Goal: Communication & Community: Ask a question

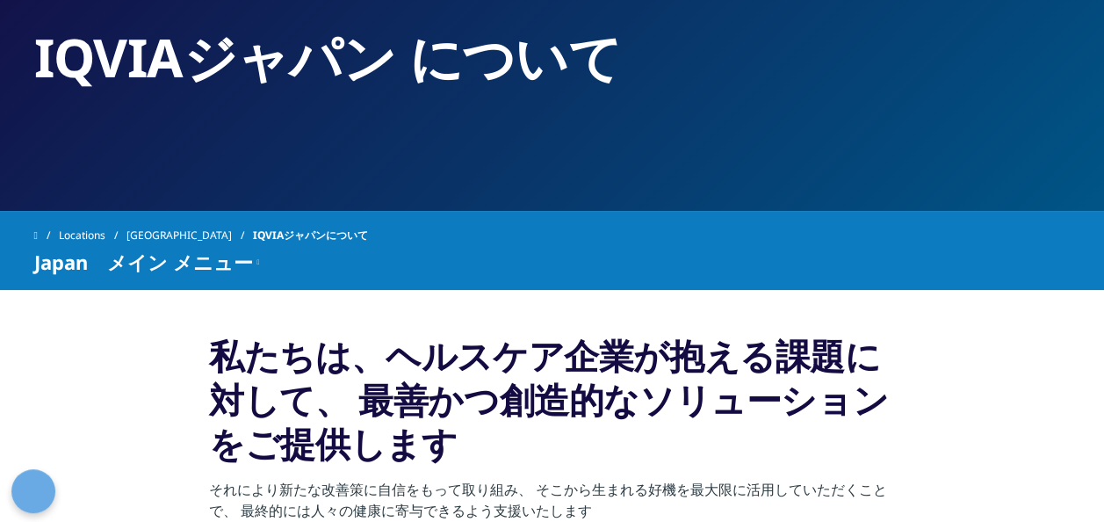
scroll to position [134, 0]
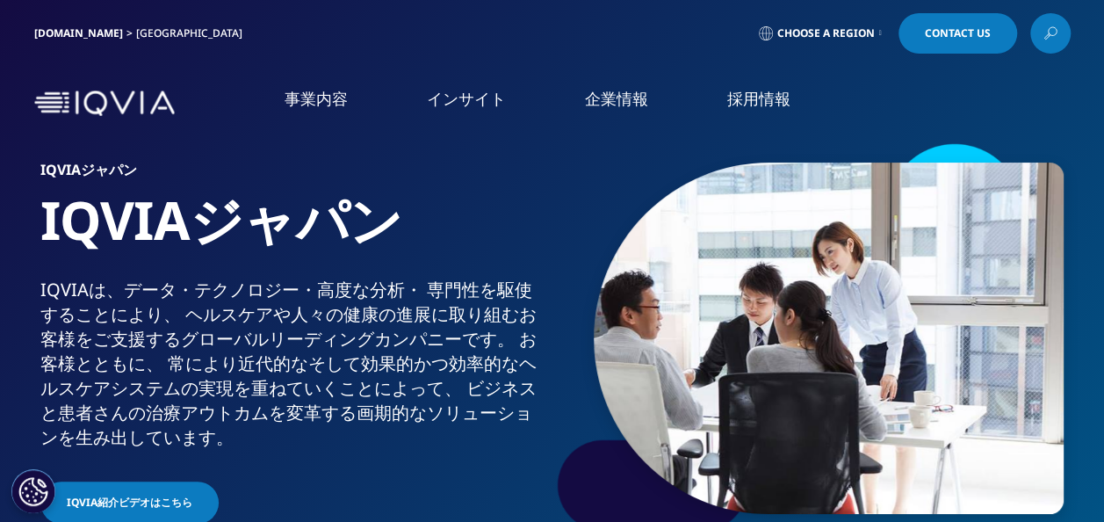
click at [950, 42] on link "Contact Us" at bounding box center [958, 33] width 119 height 40
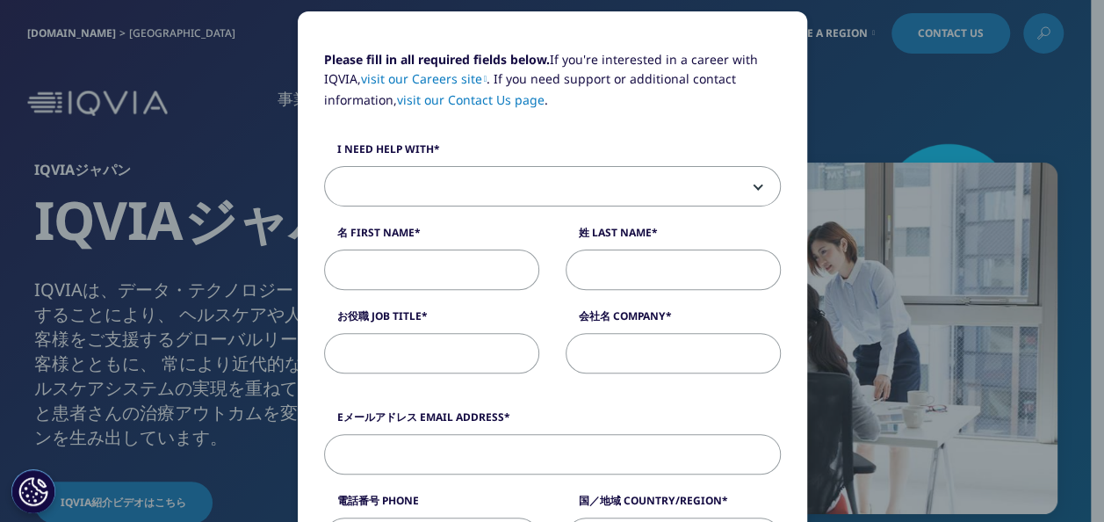
scroll to position [165, 0]
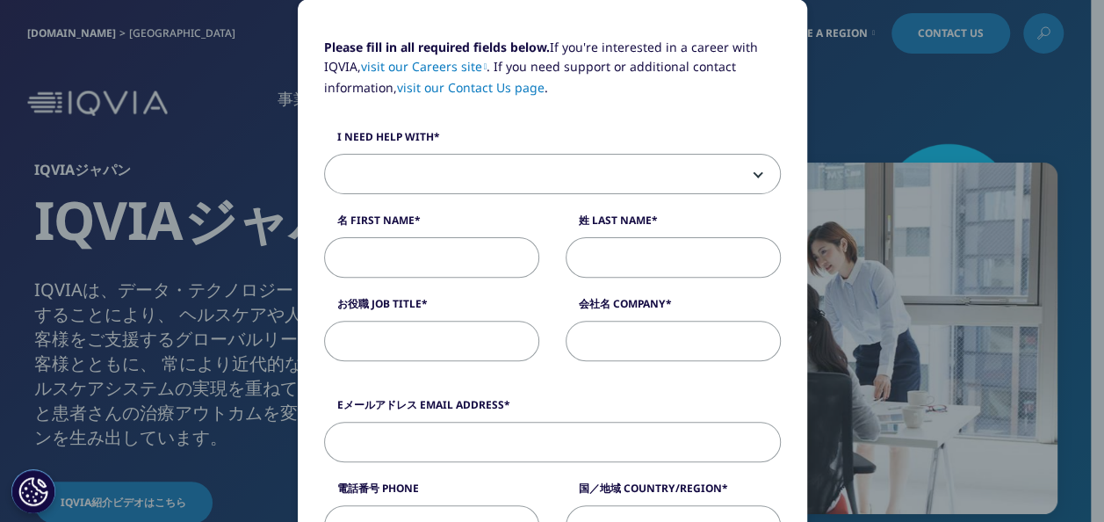
click at [747, 171] on span at bounding box center [552, 174] width 457 height 40
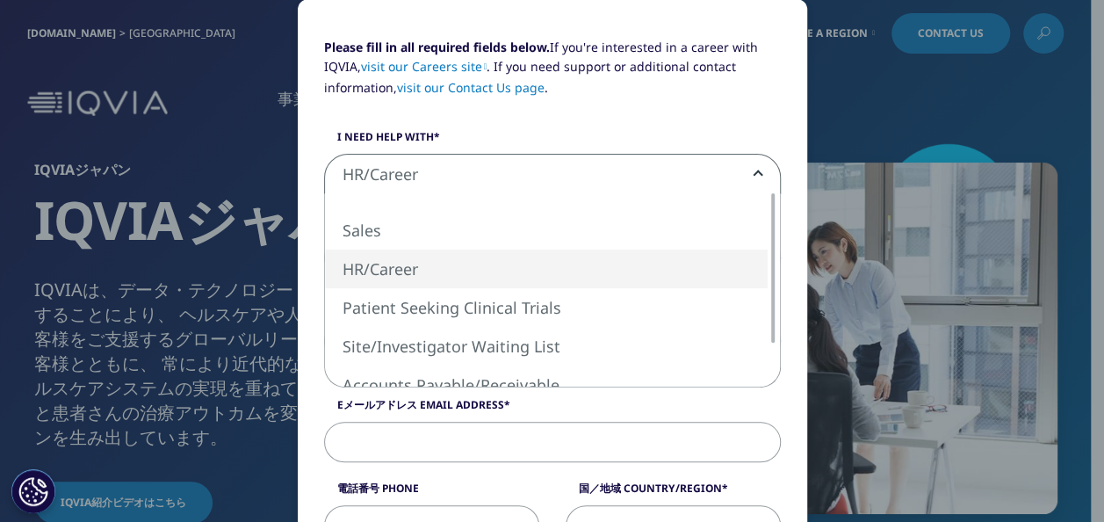
drag, startPoint x: 419, startPoint y: 170, endPoint x: 291, endPoint y: 155, distance: 129.1
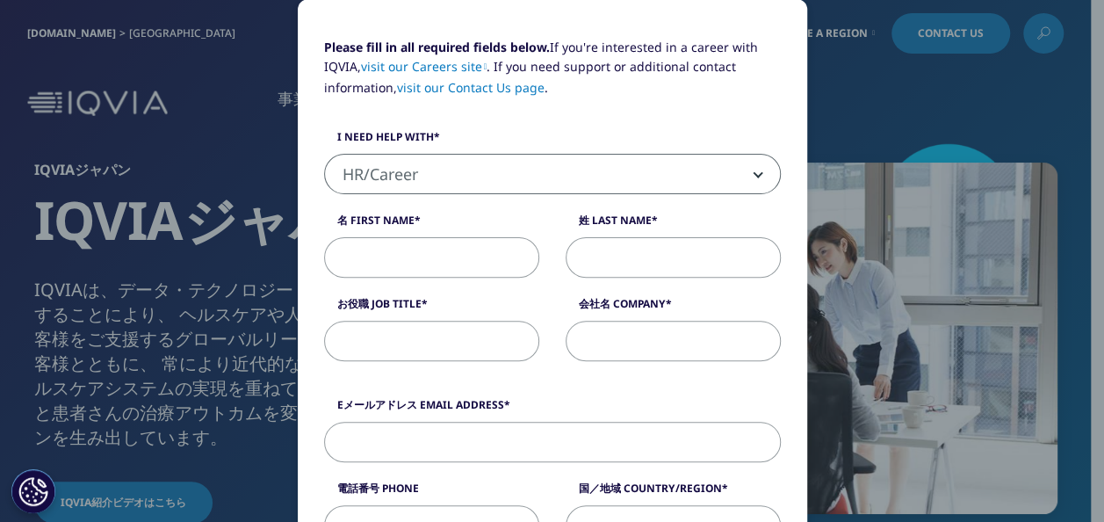
drag, startPoint x: 334, startPoint y: 179, endPoint x: 366, endPoint y: 179, distance: 32.5
click at [366, 179] on span "HR/Career" at bounding box center [552, 175] width 455 height 40
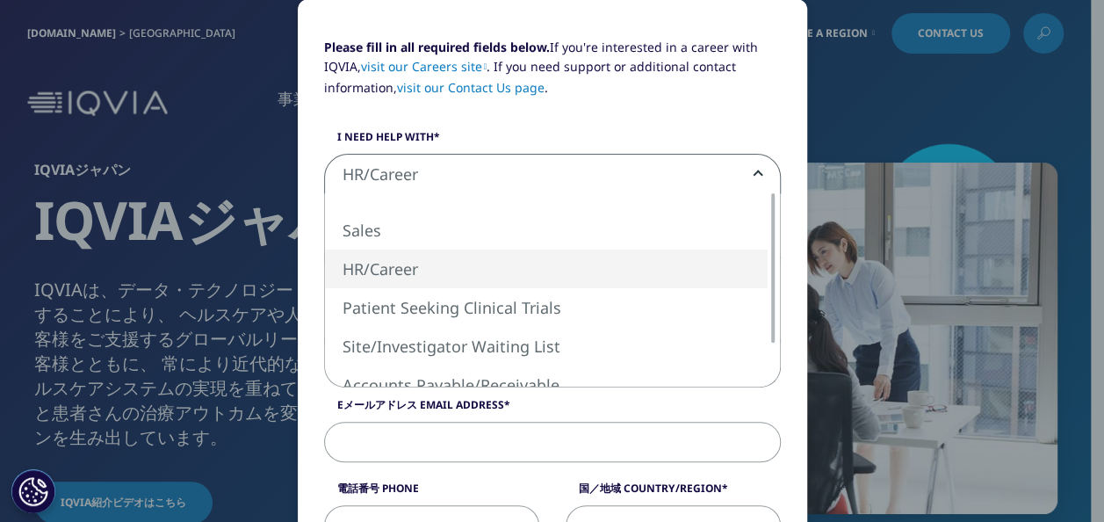
drag, startPoint x: 418, startPoint y: 171, endPoint x: 369, endPoint y: 163, distance: 49.8
click at [369, 163] on span "HR/Career" at bounding box center [552, 175] width 455 height 40
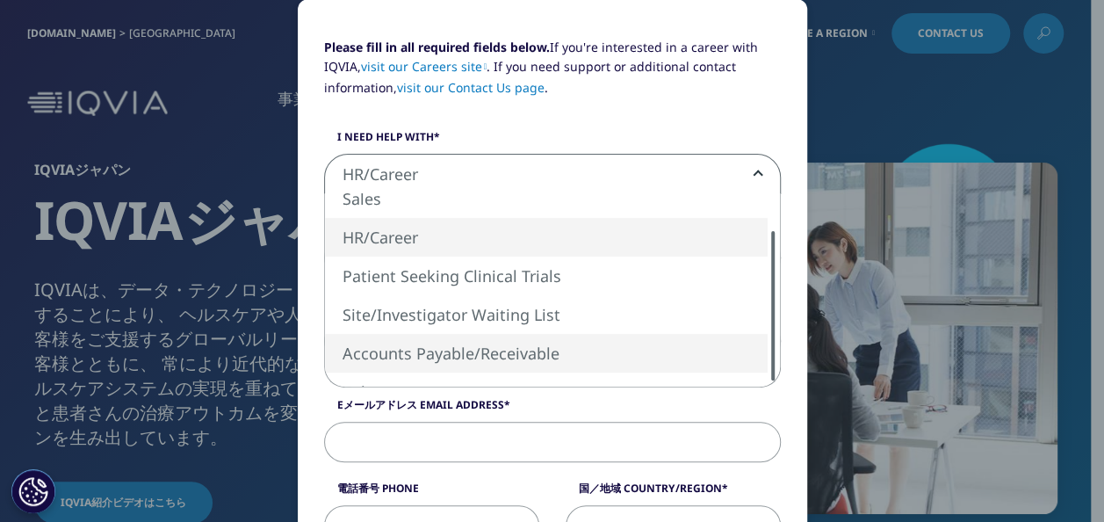
click at [741, 370] on div "Sales HR/Career Patient Seeking Clinical Trials Site/Investigator Waiting List …" at bounding box center [552, 289] width 455 height 193
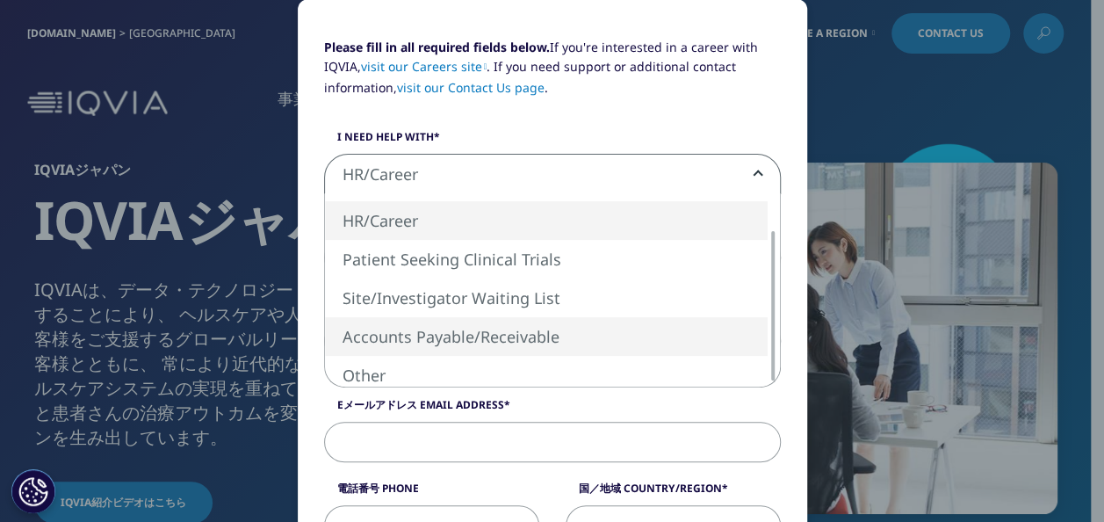
select select "Accounts Payable Receivable"
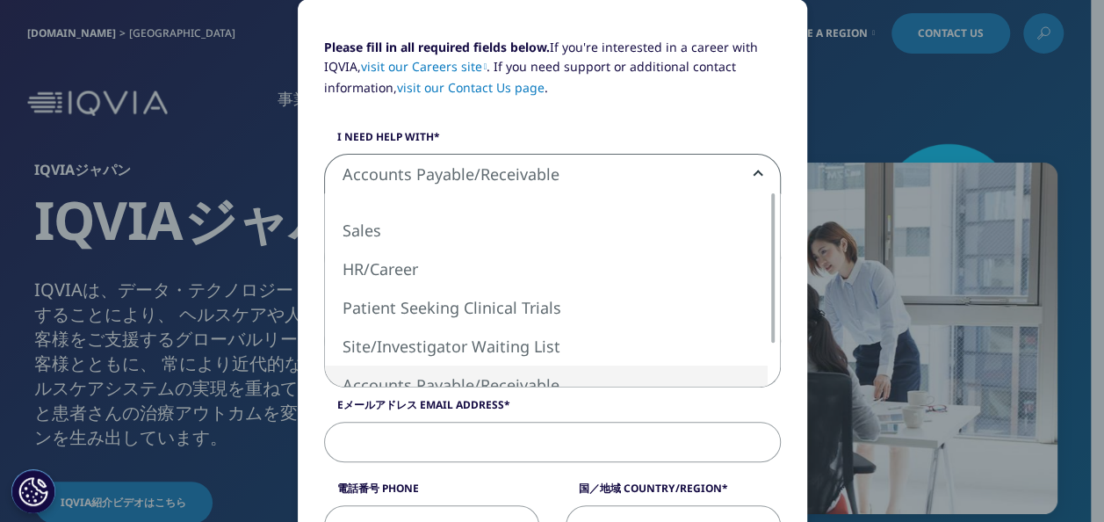
click at [560, 177] on span "Accounts Payable/Receivable" at bounding box center [552, 175] width 455 height 40
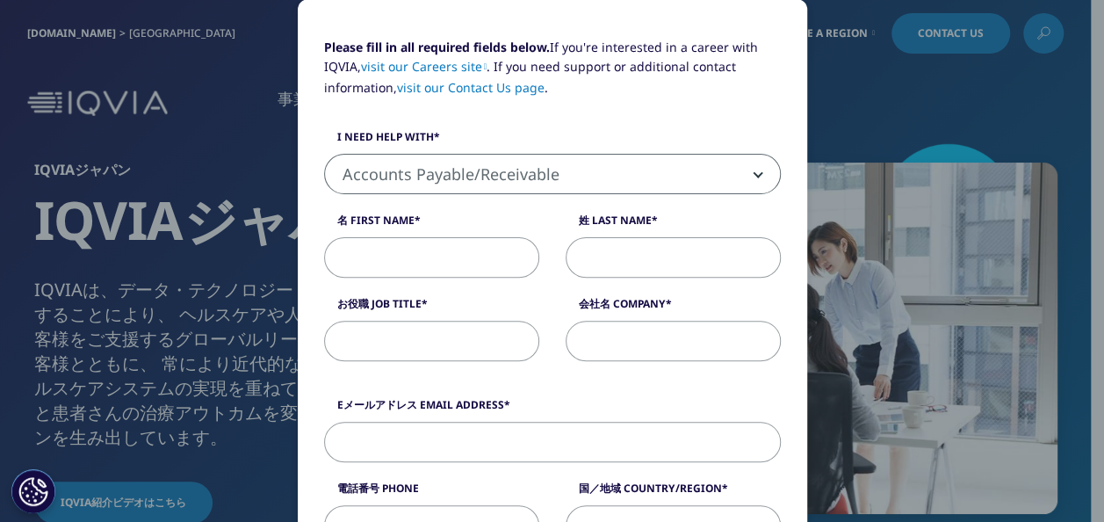
click at [517, 177] on span "Accounts Payable/Receivable" at bounding box center [552, 175] width 455 height 40
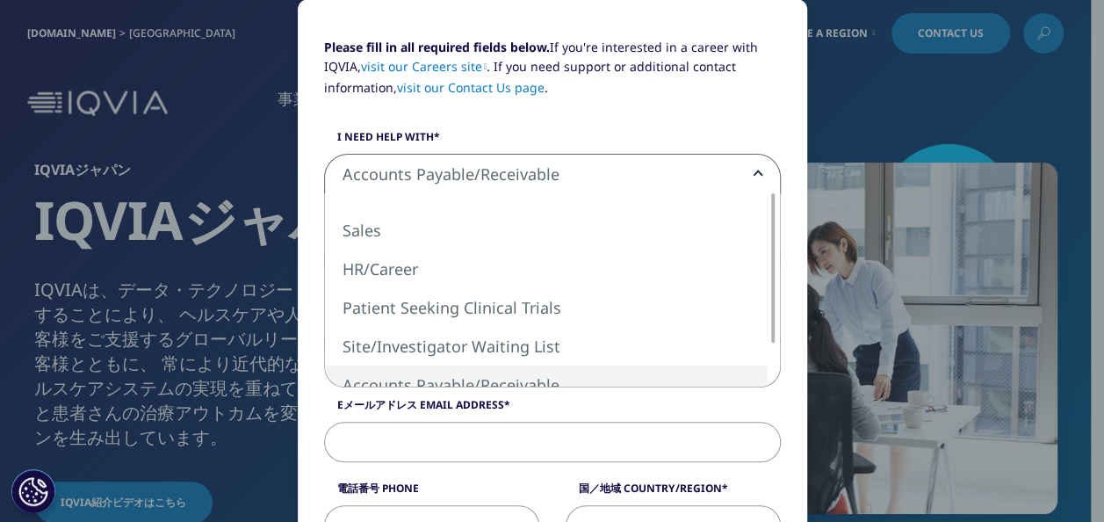
drag, startPoint x: 339, startPoint y: 174, endPoint x: 371, endPoint y: 174, distance: 31.6
click at [370, 174] on span "Accounts Payable/Receivable" at bounding box center [552, 175] width 455 height 40
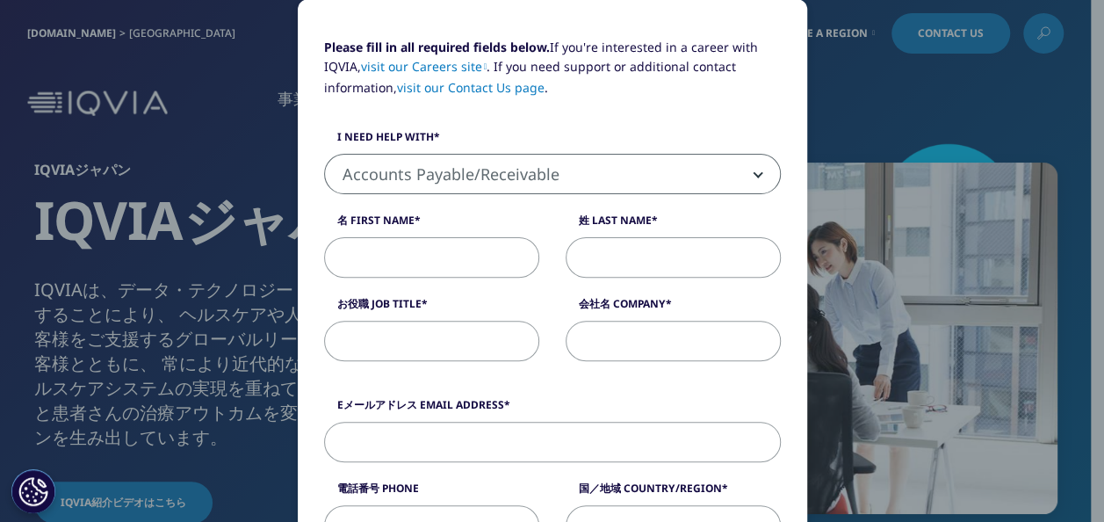
click at [334, 176] on span "Accounts Payable/Receivable" at bounding box center [552, 175] width 455 height 40
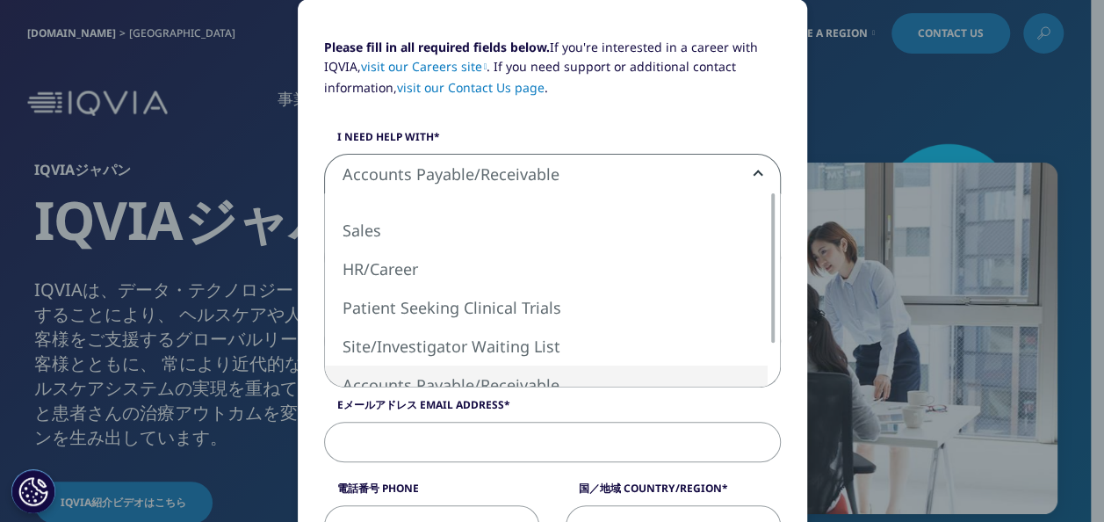
click at [338, 176] on span "Accounts Payable/Receivable" at bounding box center [552, 175] width 455 height 40
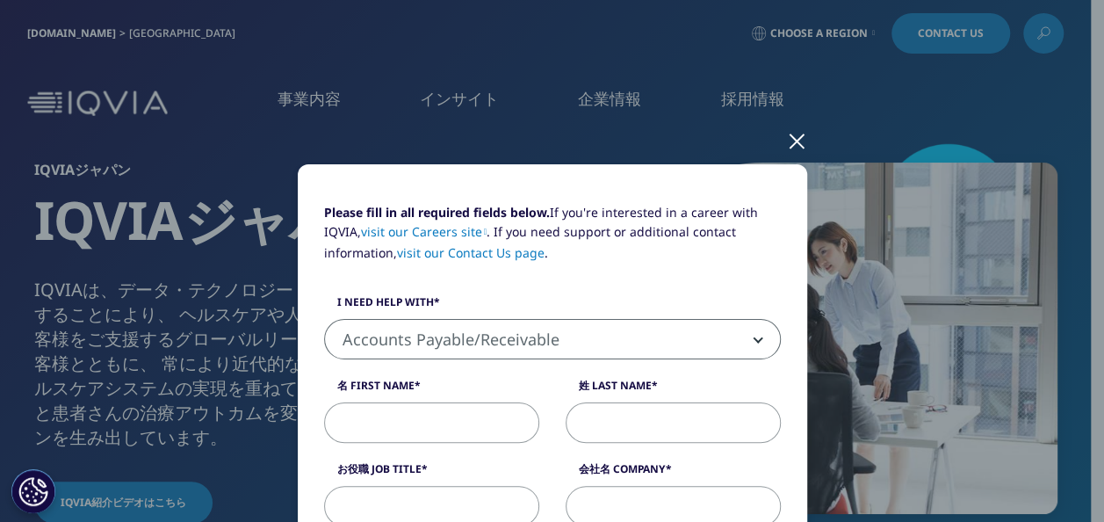
click at [787, 141] on div at bounding box center [797, 140] width 20 height 48
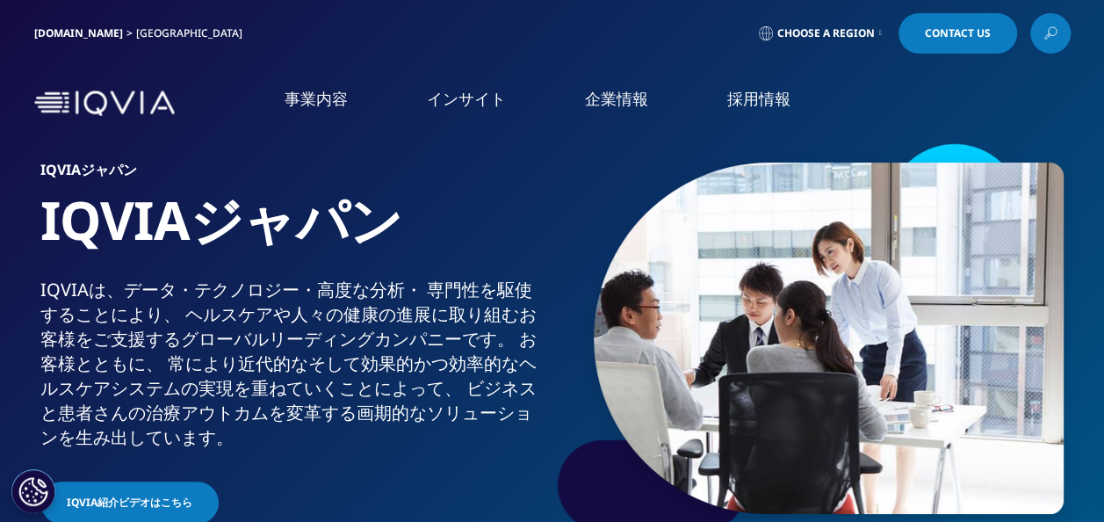
click at [603, 103] on link "企業情報" at bounding box center [616, 99] width 63 height 22
click at [307, 100] on link "事業内容" at bounding box center [316, 99] width 63 height 22
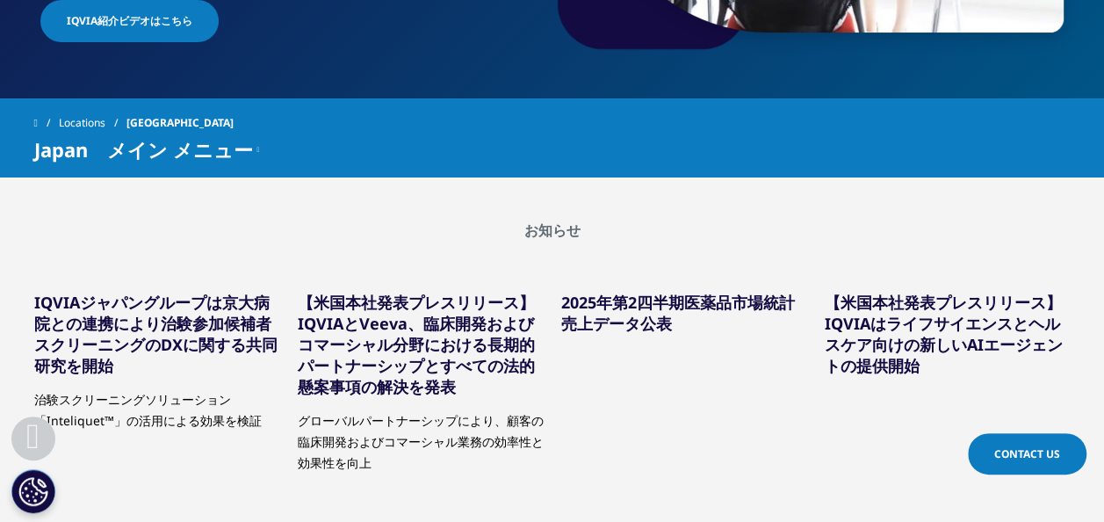
scroll to position [500, 0]
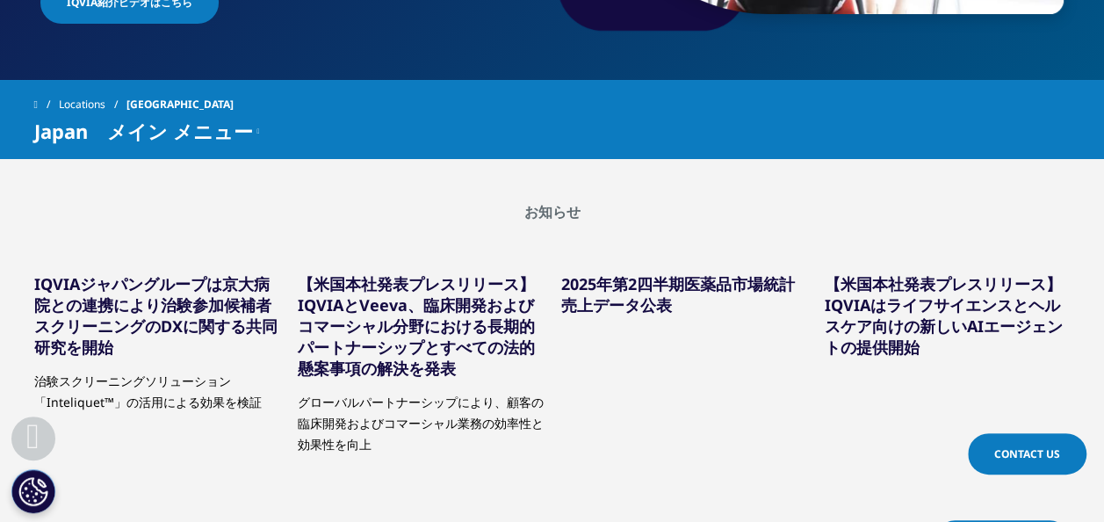
click at [1097, 90] on div "Locations Japan Japan　メイン メニュー IQVIAジャパンについて Insights お知らせ ソリューション／サービス Thought…" at bounding box center [552, 119] width 1104 height 79
click at [1100, 95] on div "Locations Japan Japan　メイン メニュー IQVIAジャパンについて Insights お知らせ ソリューション／サービス Thought…" at bounding box center [552, 119] width 1104 height 79
click at [1102, 95] on div "Locations Japan Japan　メイン メニュー IQVIAジャパンについて Insights お知らせ ソリューション／サービス Thought…" at bounding box center [552, 119] width 1104 height 79
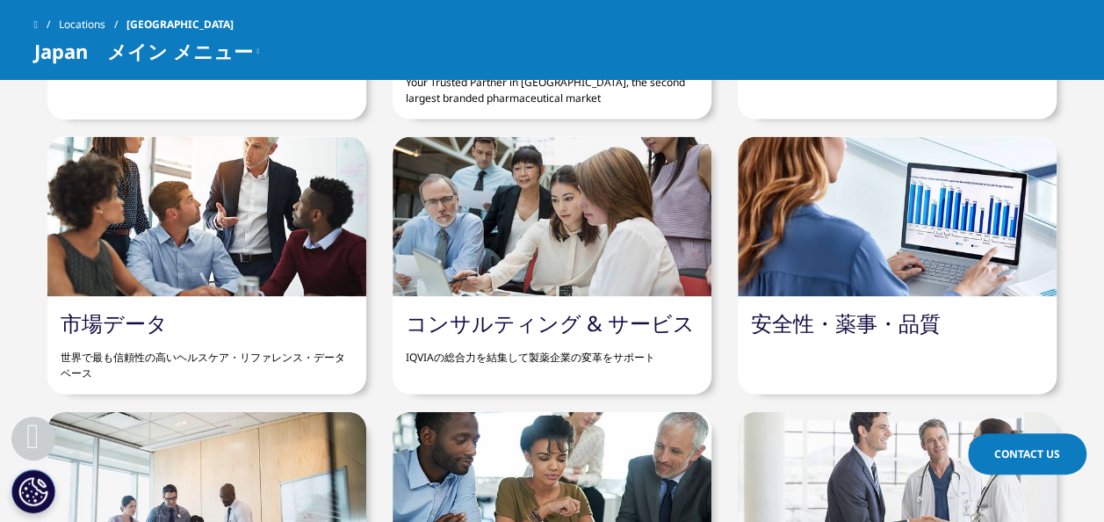
scroll to position [1796, 0]
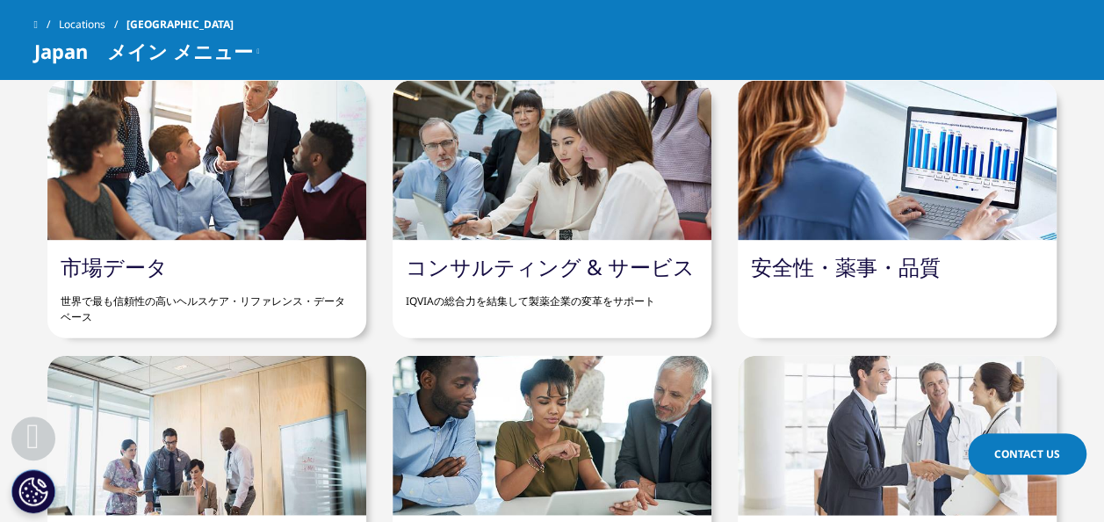
click at [601, 269] on link "コンサルティング & サービス" at bounding box center [550, 266] width 289 height 29
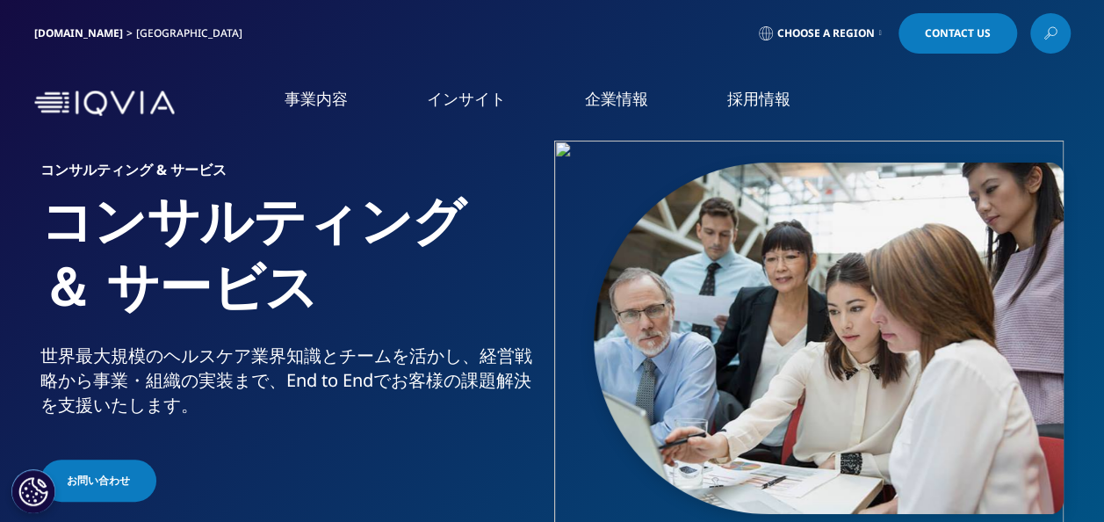
click at [925, 30] on span "Contact Us" at bounding box center [958, 33] width 66 height 11
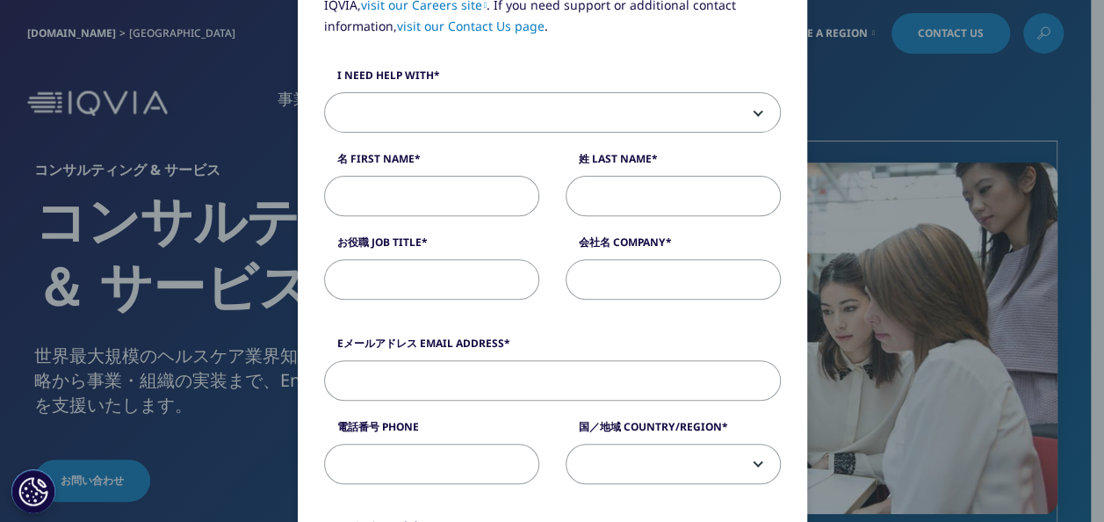
scroll to position [155, 0]
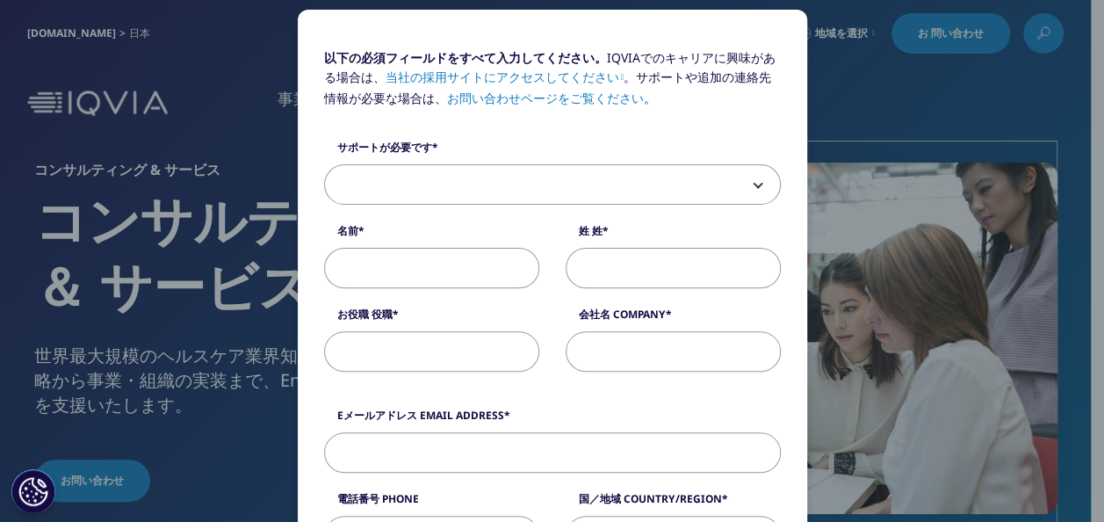
click at [515, 97] on link "お問い合わせページをご覧ください" at bounding box center [545, 98] width 197 height 17
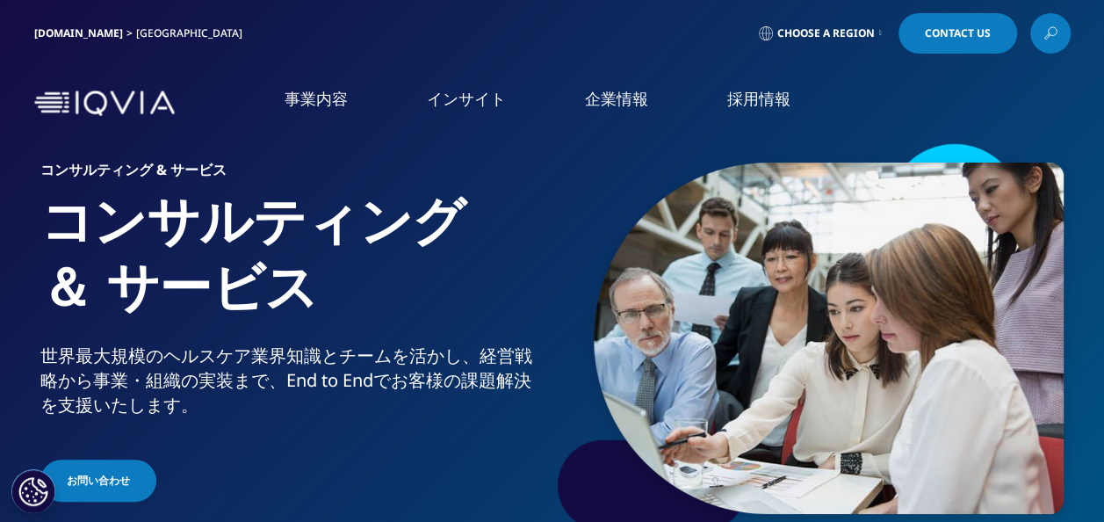
click at [864, 32] on span "Choose a Region" at bounding box center [826, 33] width 98 height 14
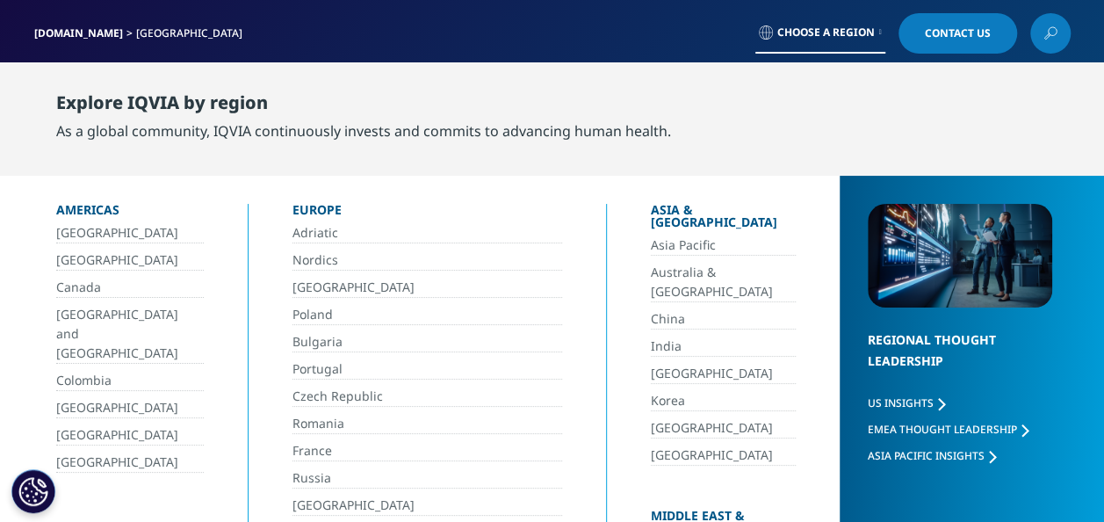
click at [1099, 77] on div "Explore IQVIA by region As a global community, IQVIA continuously invests and c…" at bounding box center [552, 118] width 1104 height 113
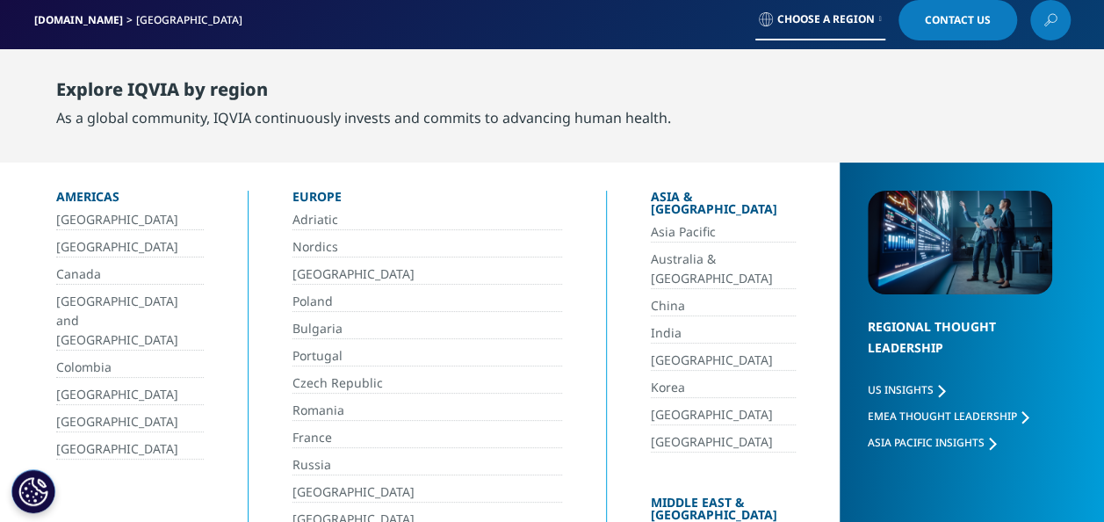
click at [651, 351] on link "[GEOGRAPHIC_DATA]" at bounding box center [723, 361] width 145 height 20
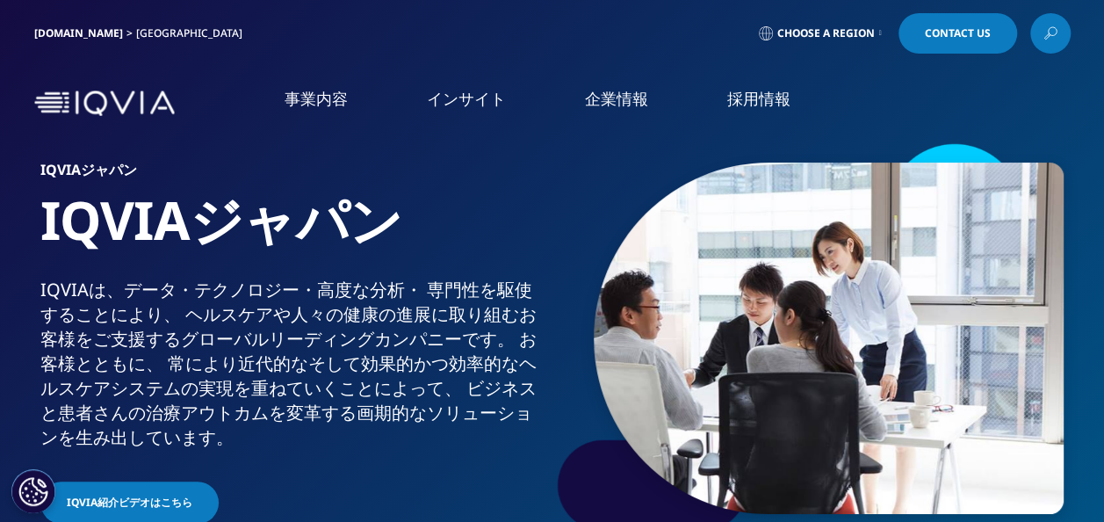
click at [986, 30] on link "Contact Us" at bounding box center [958, 33] width 119 height 40
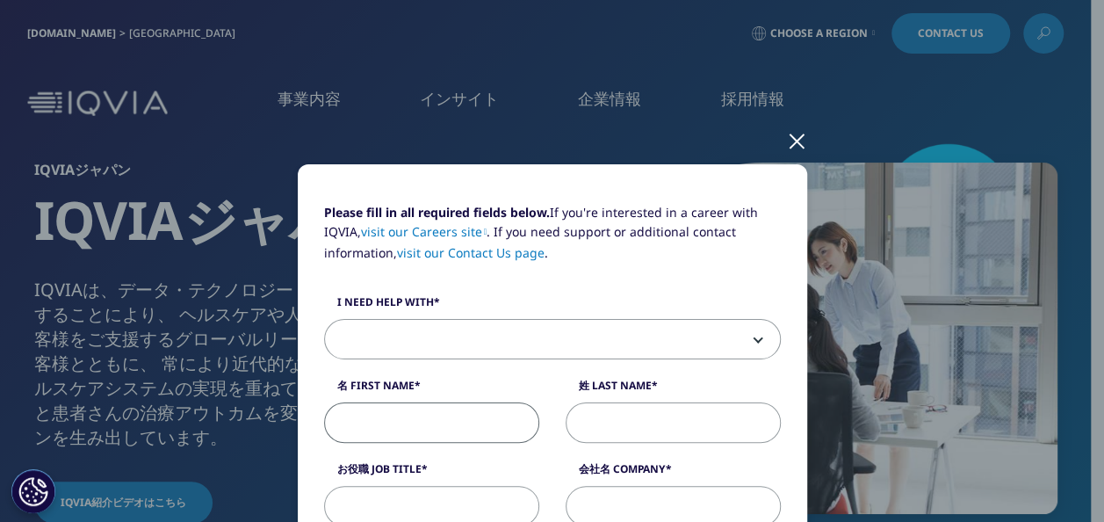
click at [368, 411] on input "名 First Name" at bounding box center [431, 422] width 215 height 40
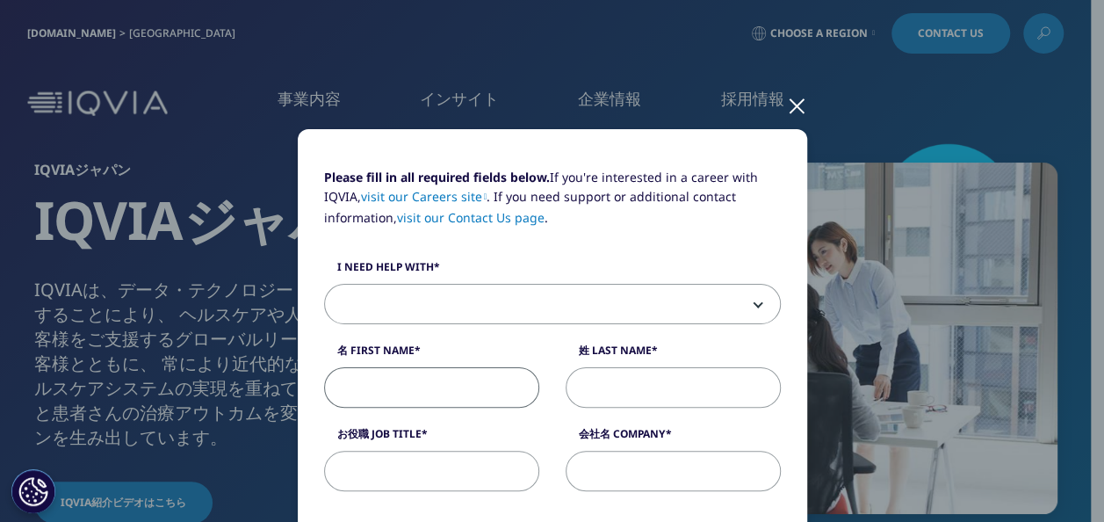
scroll to position [23, 0]
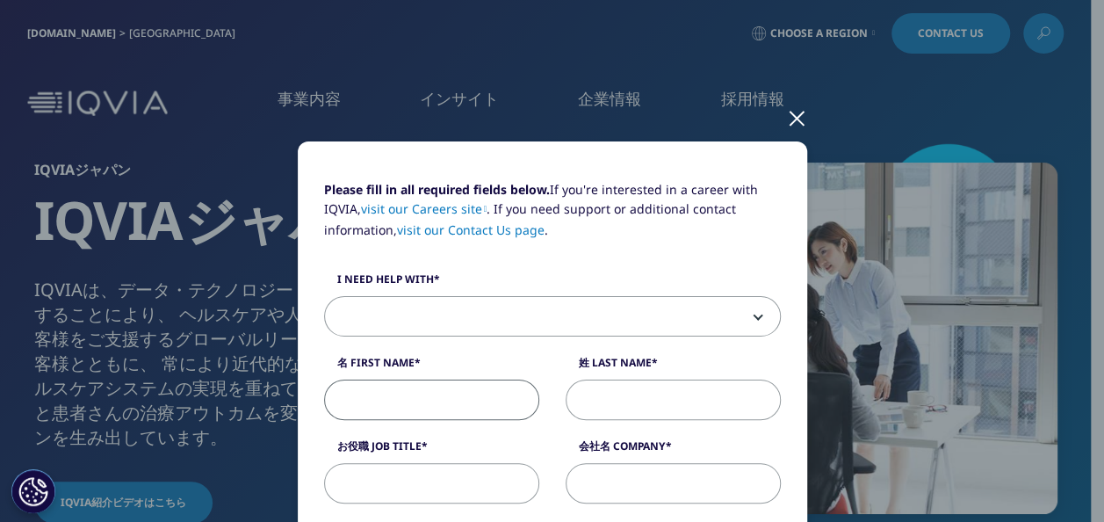
type input "[PERSON_NAME]"
type input "下川"
type input "大幸薬品株式会社"
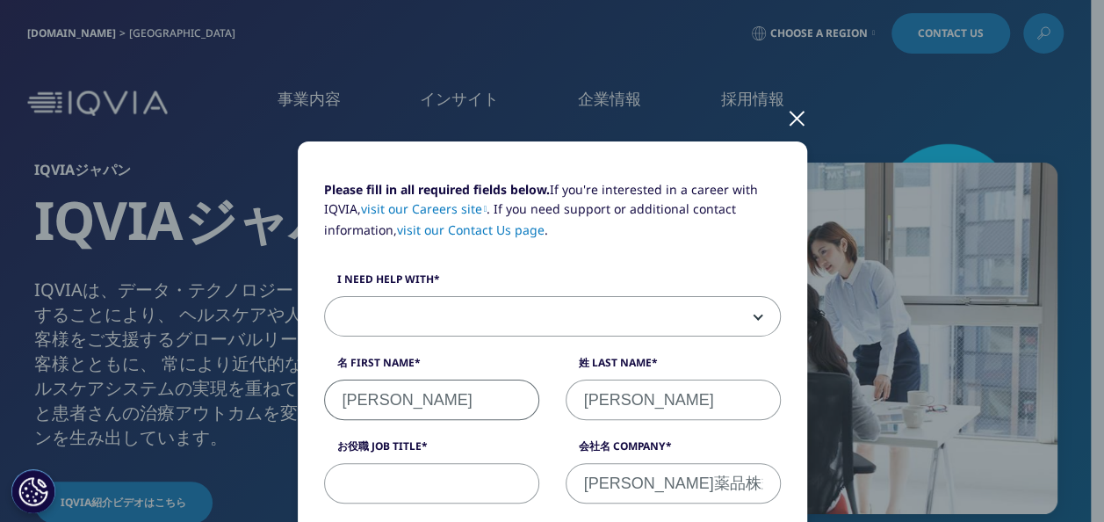
type input "[EMAIL_ADDRESS][DOMAIN_NAME]"
type input "09068285758"
select select "[GEOGRAPHIC_DATA]"
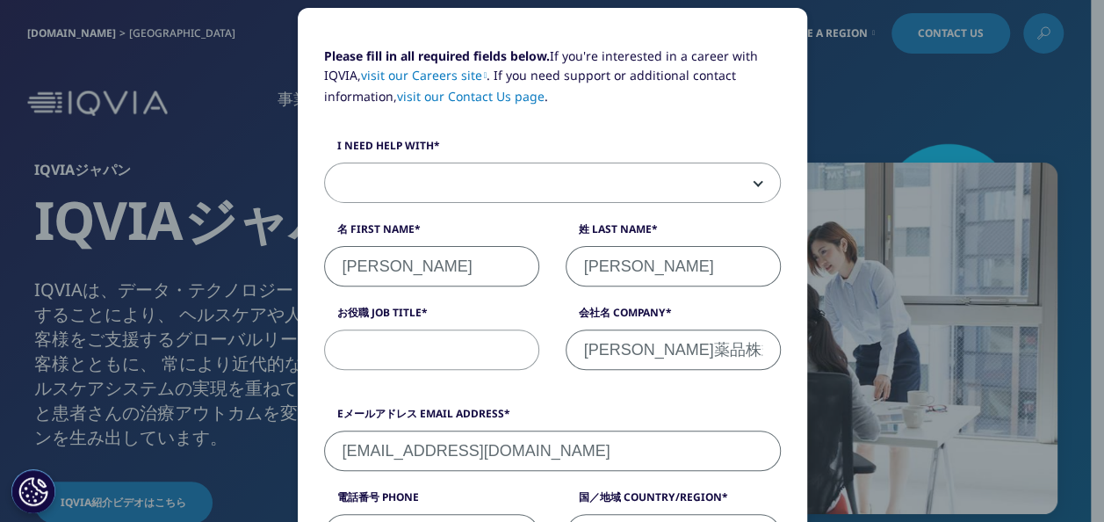
scroll to position [106, 0]
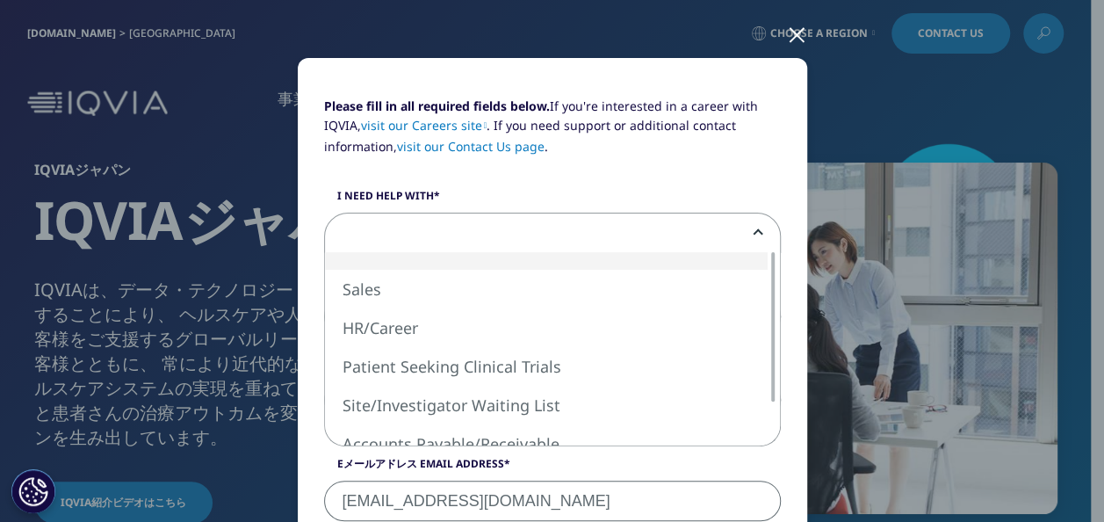
click at [755, 227] on span at bounding box center [552, 233] width 455 height 40
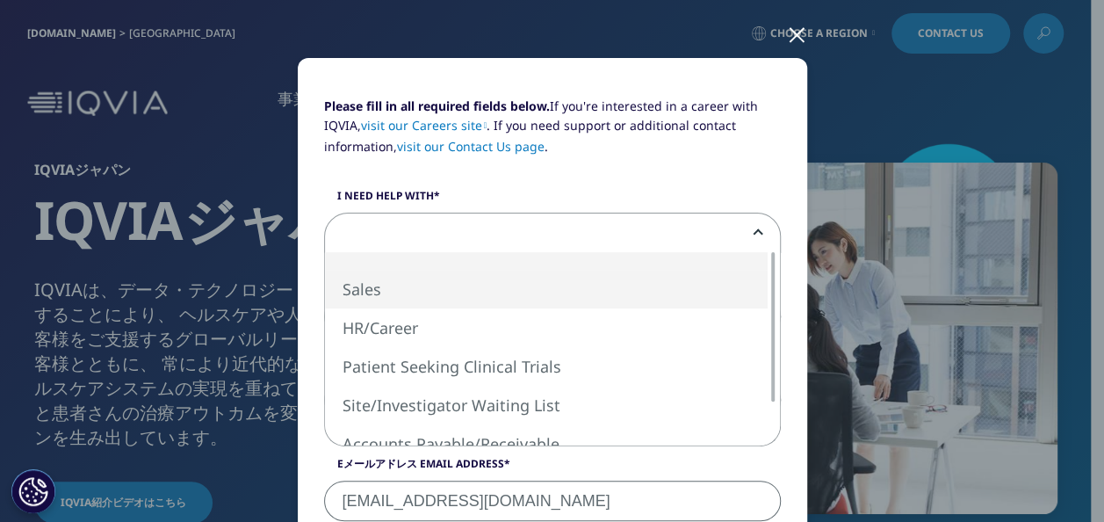
select select "Sales"
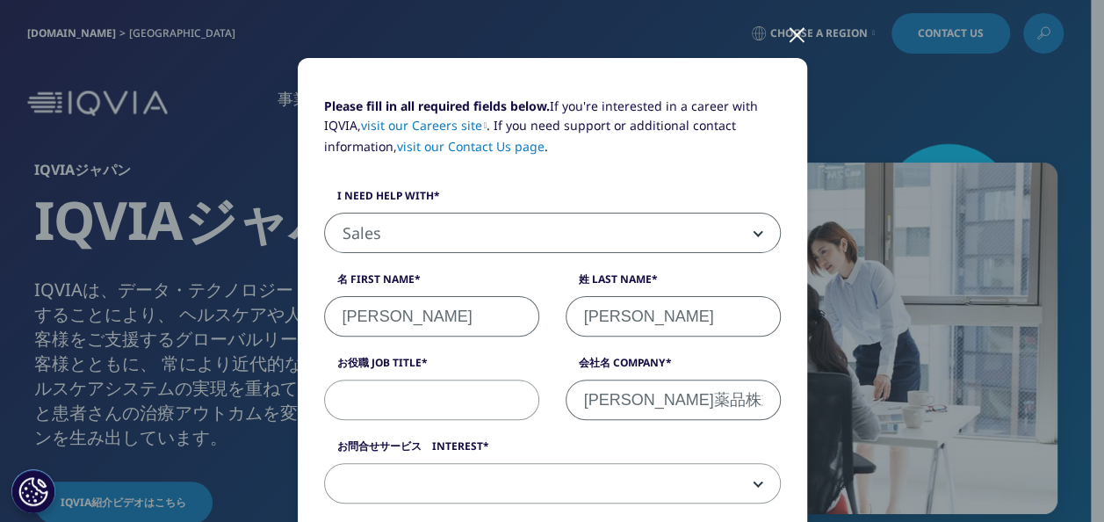
click at [402, 393] on input "お役職 Job Title" at bounding box center [431, 400] width 215 height 40
type input "m"
type input "マネージャー"
click at [748, 474] on span at bounding box center [552, 484] width 455 height 40
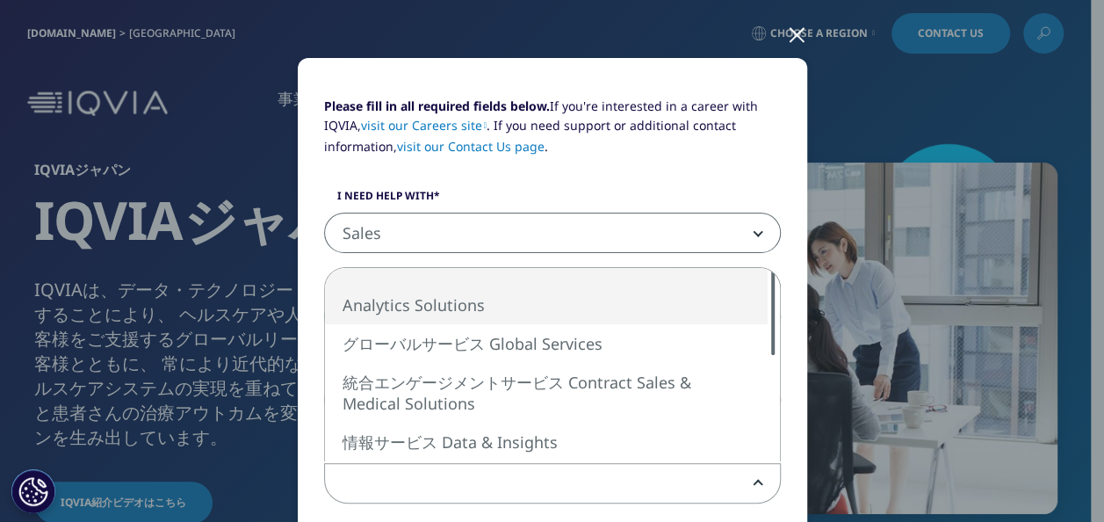
click at [756, 296] on div "Analytics Solutions グローバルサービス Global Services 統合エンゲージメントサービス Contract Sales & M…" at bounding box center [552, 364] width 455 height 193
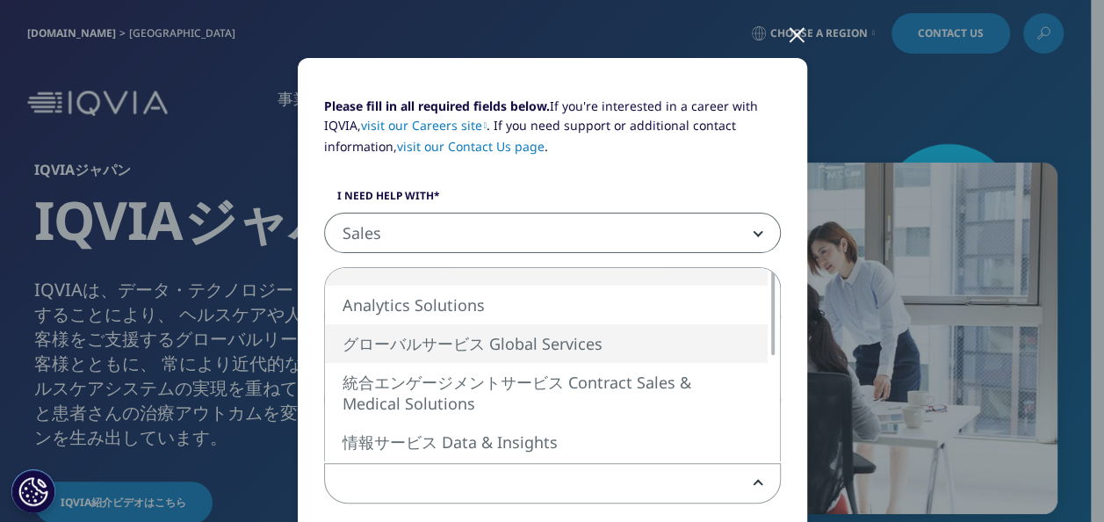
select select "Global Services"
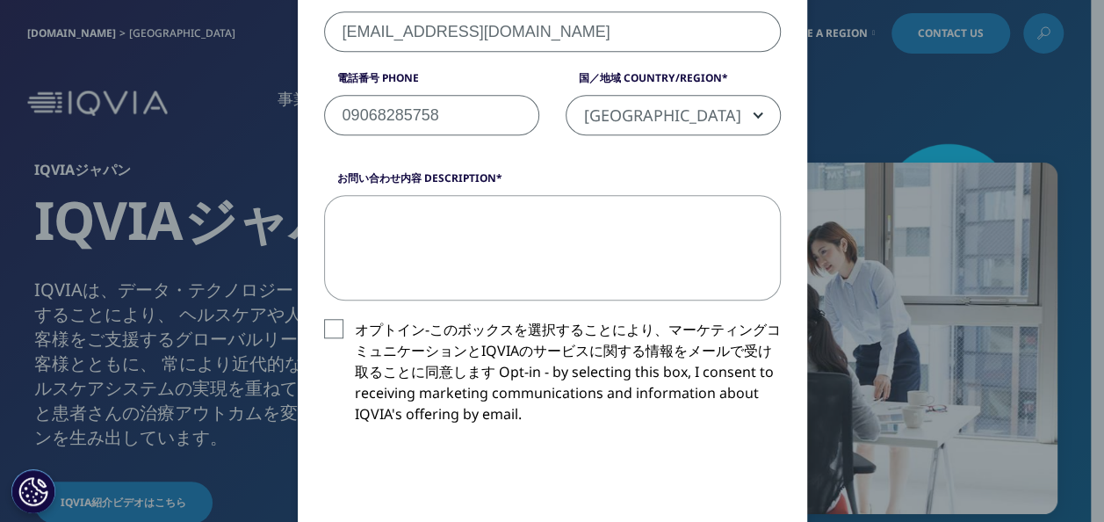
scroll to position [689, 0]
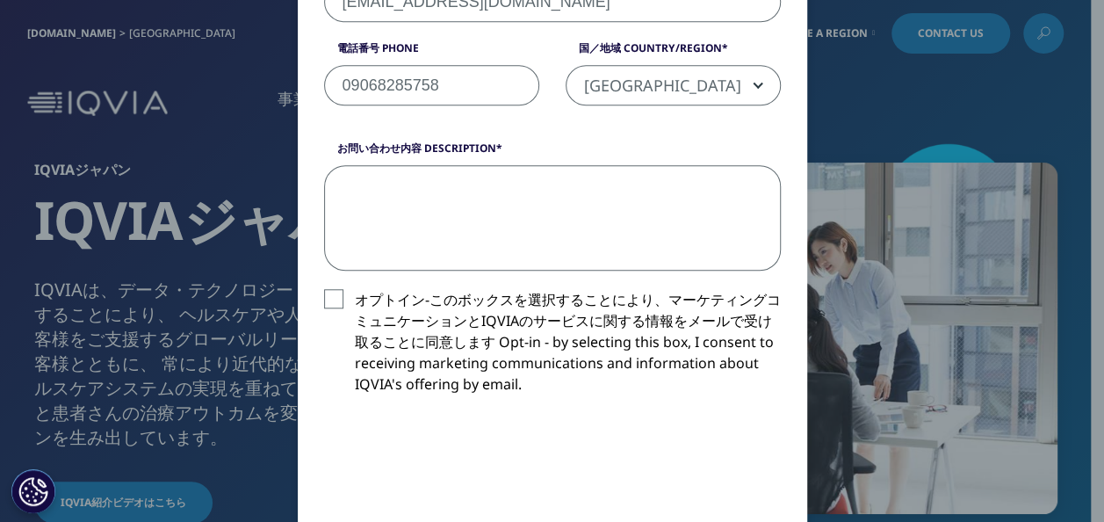
click at [408, 192] on textarea "お問い合わせ内容 Description" at bounding box center [552, 217] width 457 height 105
paste textarea "私の名前は下川道代です。現在、有毒物質疾病登録庁（ATSDR）が公表した毒性プロファイルの改訂に向けた科学的根拠に基づくパブリックコメントの作成において、専門…"
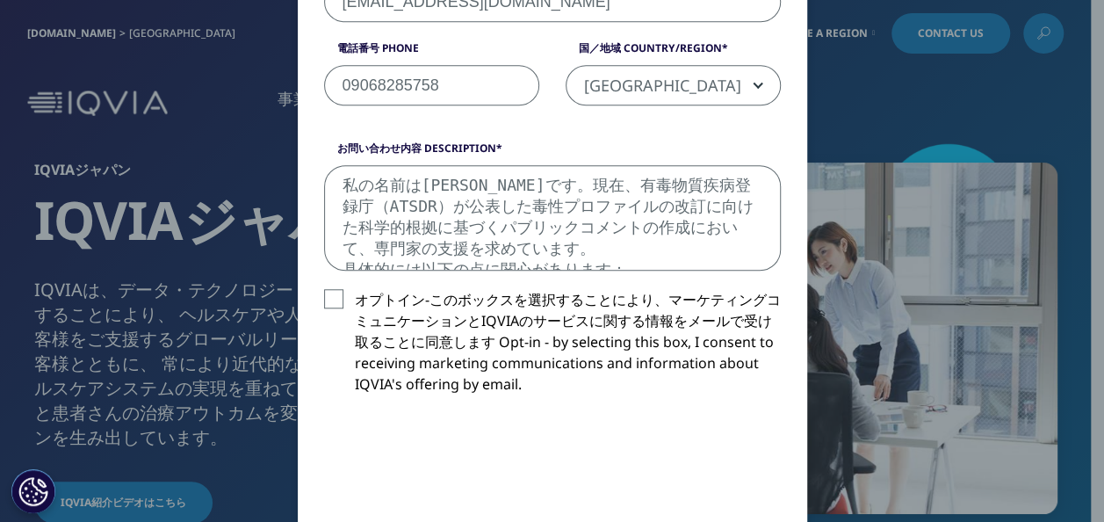
scroll to position [260, 0]
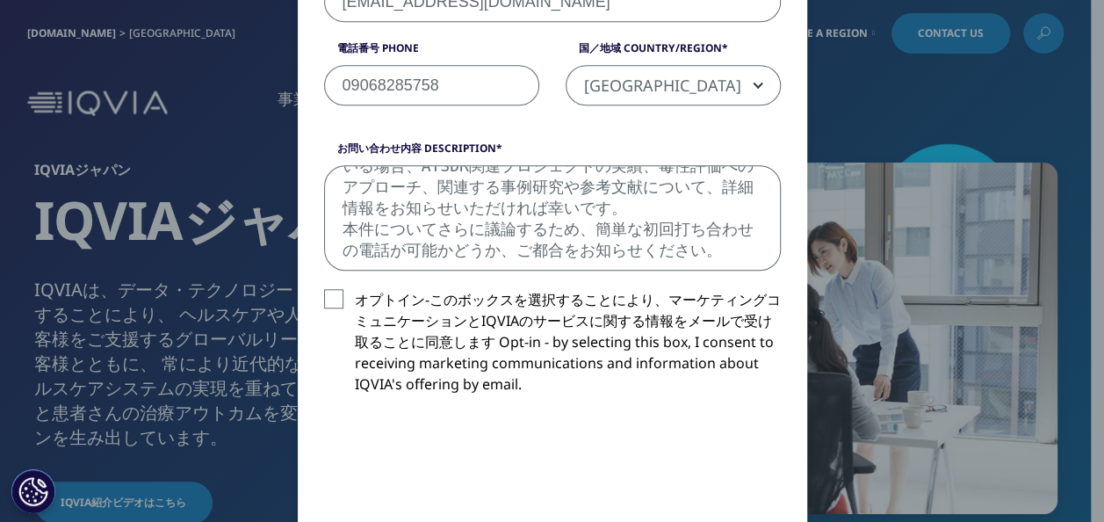
drag, startPoint x: 337, startPoint y: 251, endPoint x: 321, endPoint y: 133, distance: 119.8
click at [324, 133] on form "Please fill in all required fields below. If you're interested in a career with…" at bounding box center [552, 192] width 457 height 1357
click at [417, 197] on textarea "私の名前は下川道代です。現在、有毒物質疾病登録庁（ATSDR）が公表した毒性プロファイルの改訂に向けた科学的根拠に基づくパブリックコメントの作成において、専門…" at bounding box center [552, 217] width 457 height 105
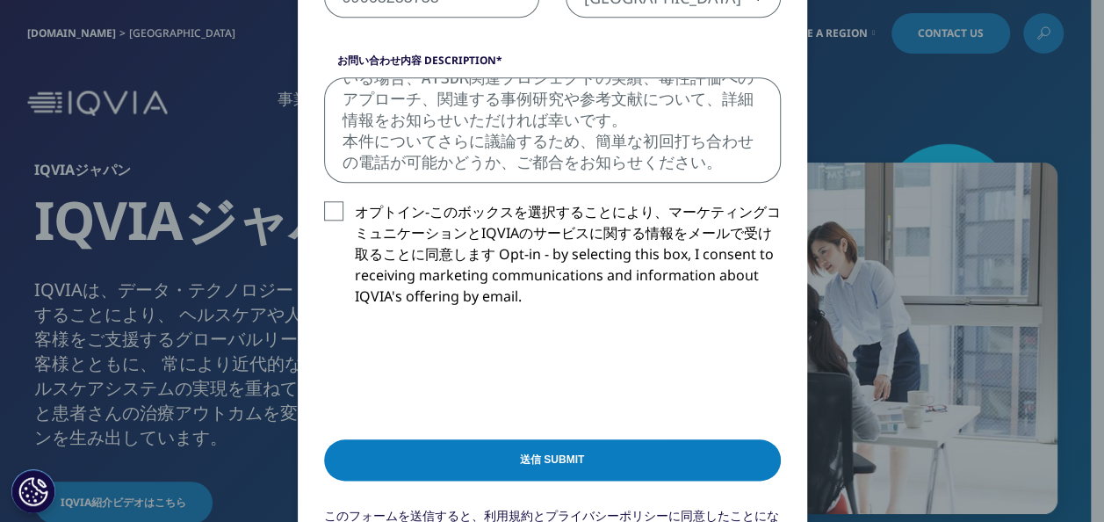
click at [397, 177] on textarea "私の名前は下川道代です。現在、有毒物質疾病登録庁（ATSDR）が公表した毒性プロファイルの改訂に向けた科学的根拠に基づくパブリックコメントの作成において、専門…" at bounding box center [552, 129] width 457 height 105
drag, startPoint x: 392, startPoint y: 172, endPoint x: 286, endPoint y: 55, distance: 158.0
click at [286, 55] on div "Please fill in all required fields below. If you're interested in a career with…" at bounding box center [552, 113] width 1037 height 1780
click at [620, 128] on textarea "私の名前は下川道代です。現在、有毒物質疾病登録庁（ATSDR）が公表した毒性プロファイルの改訂に向けた科学的根拠に基づくパブリックコメントの作成において、専門…" at bounding box center [552, 129] width 457 height 105
drag, startPoint x: 330, startPoint y: 83, endPoint x: 933, endPoint y: 97, distance: 602.8
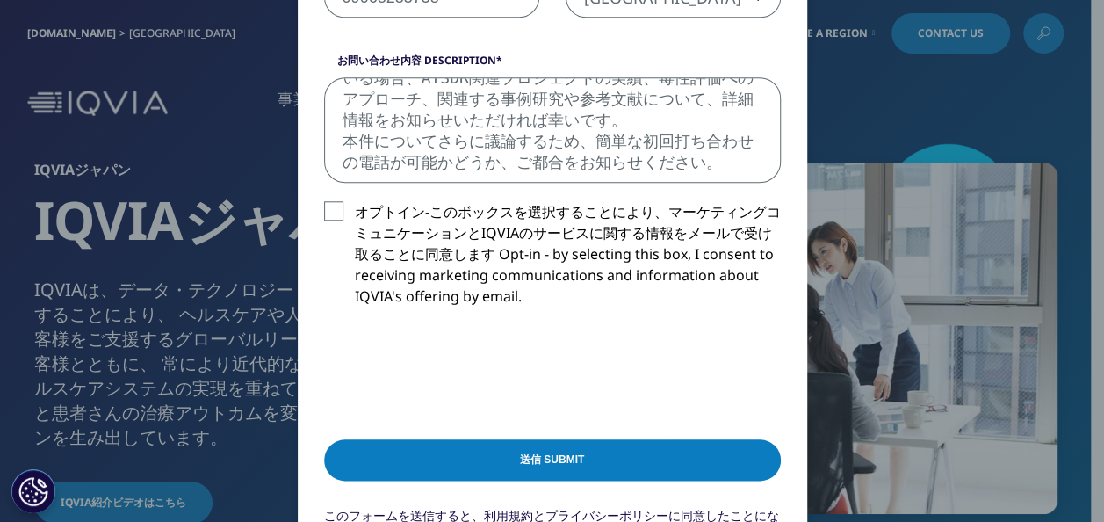
click at [754, 191] on div "お問い合わせ内容 Description オプトイン-このボックスを選択することにより、マーケティングコミュニケーションとIQVIAのサービスに関する情報をメ…" at bounding box center [552, 194] width 483 height 282
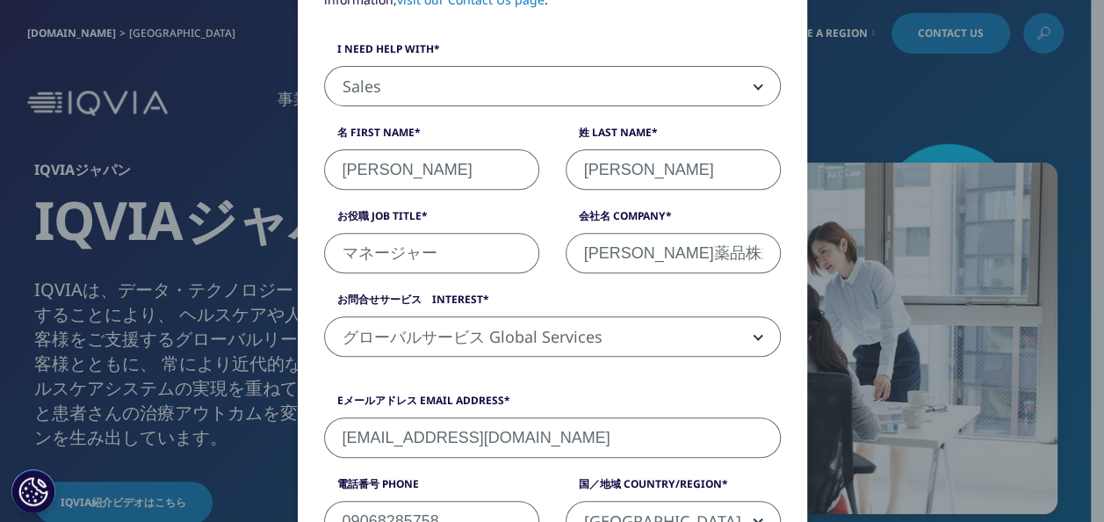
scroll to position [0, 0]
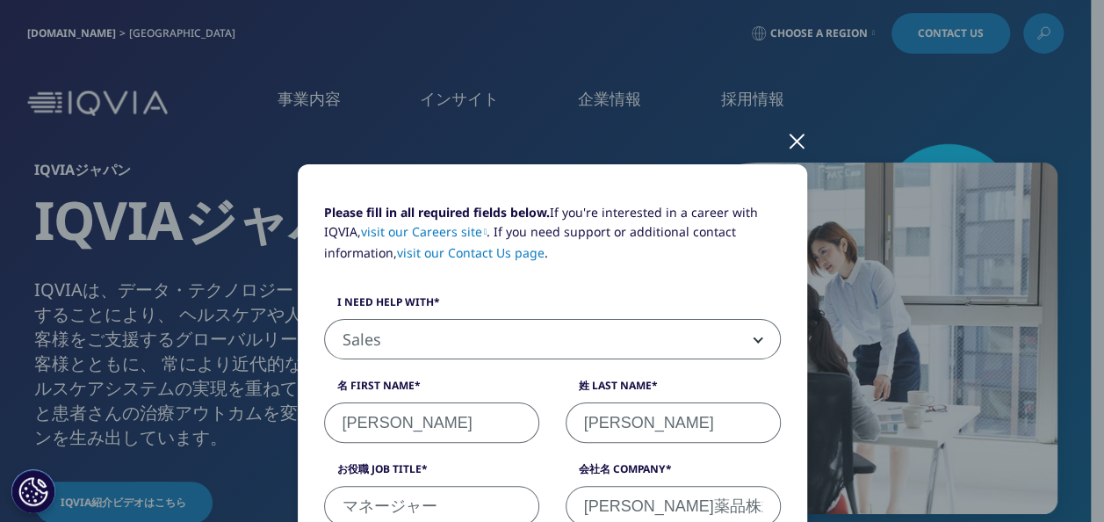
drag, startPoint x: 763, startPoint y: 163, endPoint x: 486, endPoint y: 292, distance: 305.4
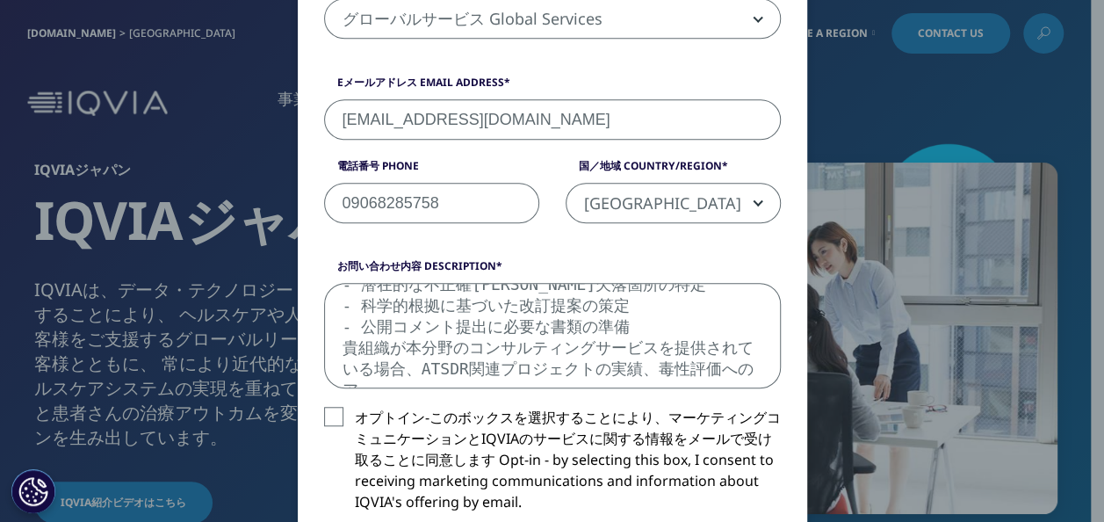
scroll to position [575, 0]
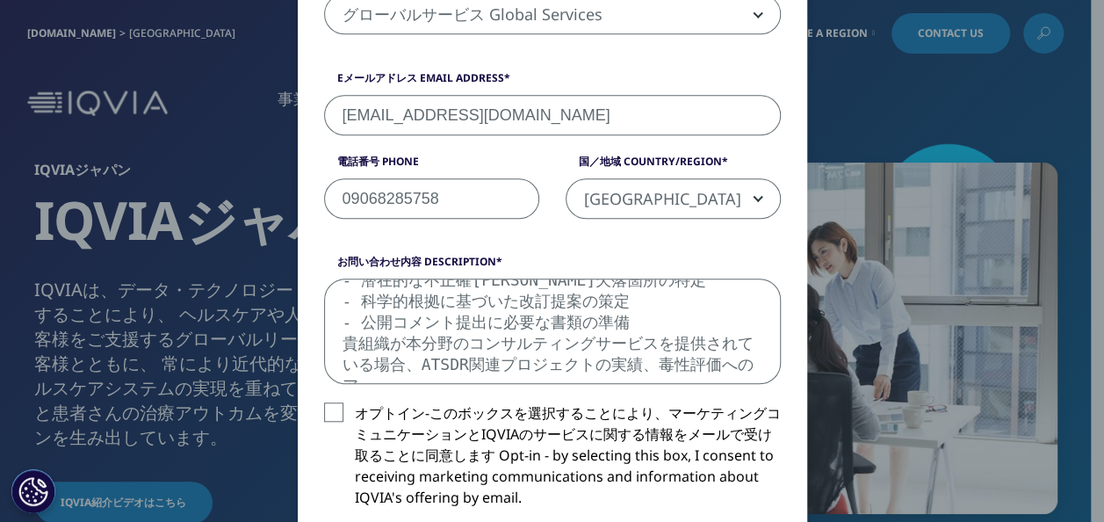
click at [564, 313] on textarea "私の名前は下川道代です。現在、有毒物質疾病登録庁（ATSDR）が公表した毒性プロファイルの改訂に向けた科学的根拠に基づくパブリックコメントの作成において、専門…" at bounding box center [552, 330] width 457 height 105
drag, startPoint x: 761, startPoint y: 357, endPoint x: 281, endPoint y: 263, distance: 488.8
click at [281, 263] on div "Please fill in all required fields below. If you're interested in a career with…" at bounding box center [552, 315] width 1037 height 1780
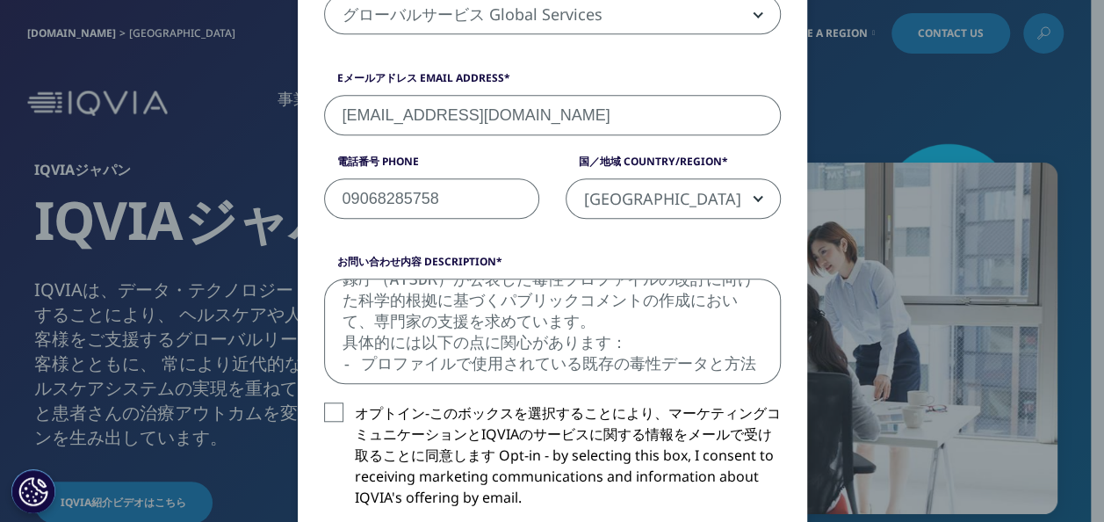
scroll to position [40, 0]
drag, startPoint x: 743, startPoint y: 365, endPoint x: 313, endPoint y: 286, distance: 437.7
click at [313, 286] on div "お問い合わせ内容 Description 私の名前は下川道代です。現在、有毒物質疾病登録庁（ATSDR）が公表した毒性プロファイルの改訂に向けた科学的根拠に基…" at bounding box center [552, 319] width 483 height 130
type textarea "私の名前は下川道代です。現在、有毒物質疾病登録庁"
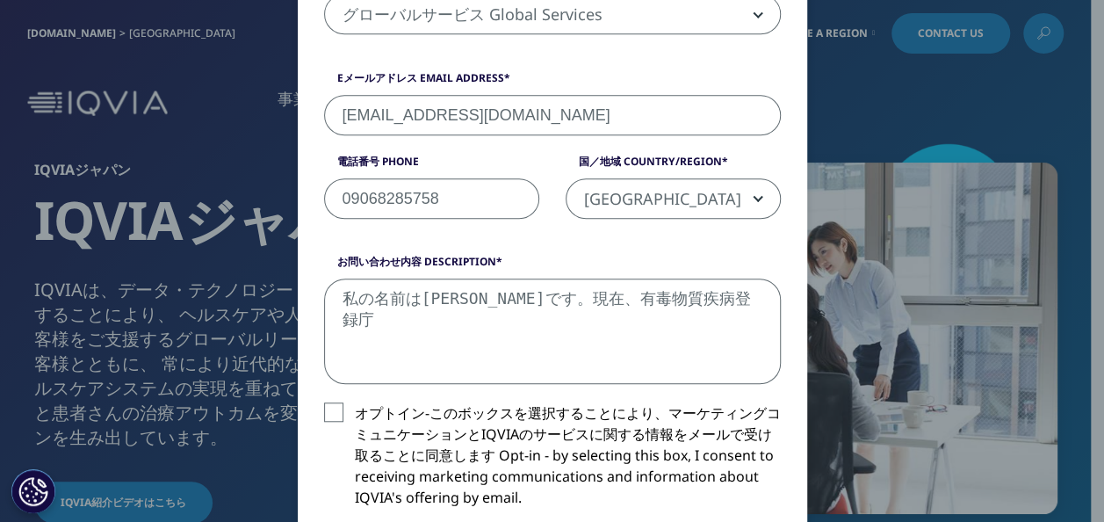
scroll to position [0, 0]
drag, startPoint x: 332, startPoint y: 301, endPoint x: 734, endPoint y: 311, distance: 402.5
click at [734, 311] on textarea "私の名前は下川道代です。現在、有毒物質疾病登録庁" at bounding box center [552, 330] width 457 height 105
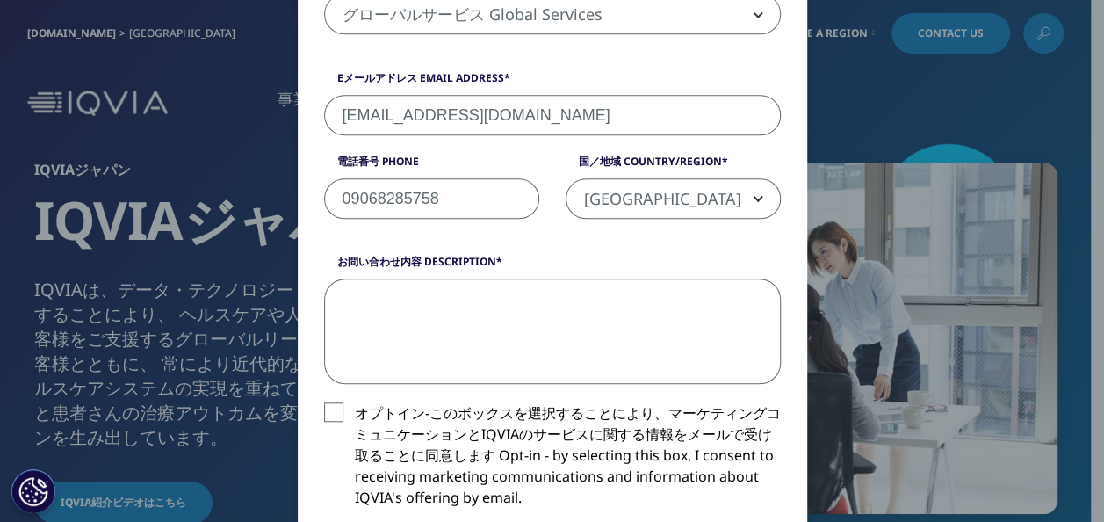
paste textarea "弊社は、日本でOTC医薬品「正露丸」を製造販売しております。 米国ATSDRが2024年に公表したCreosote毒性プロファイルについて、Wood creo…"
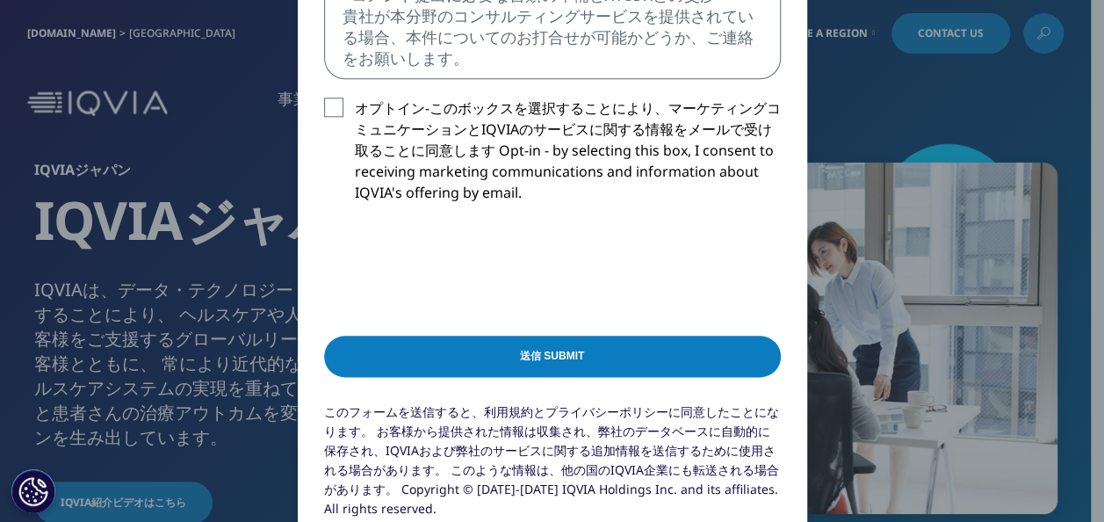
scroll to position [883, 0]
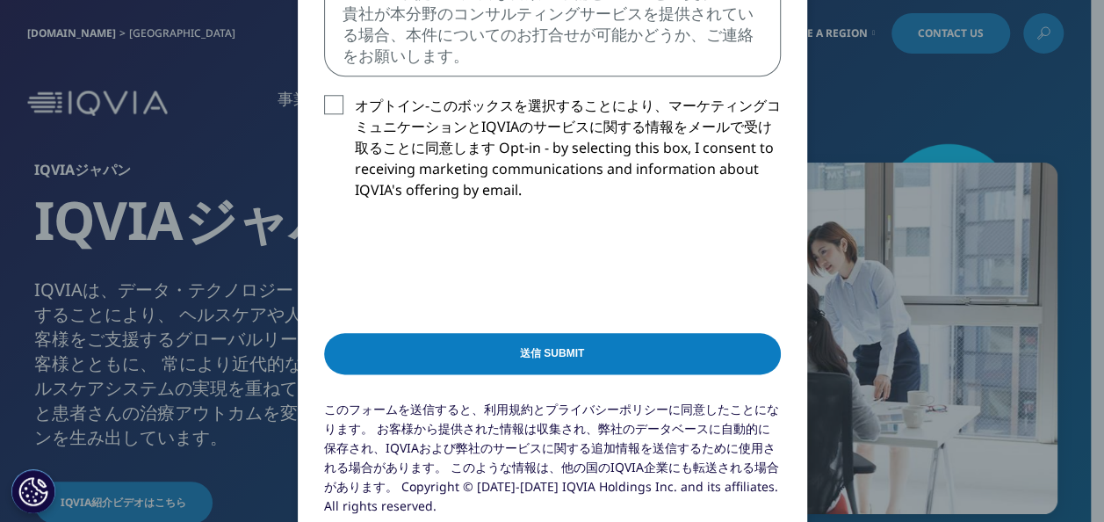
type textarea "弊社は、日本でOTC医薬品「正露丸」を製造販売しております。 米国ATSDRが2024年に公表したCreosote毒性プロファイルについて、Wood creo…"
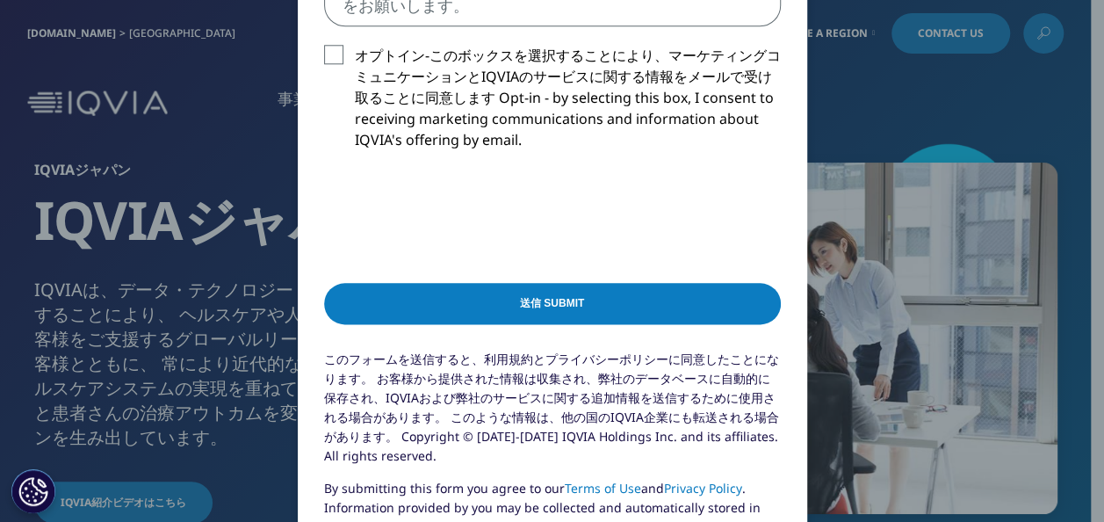
scroll to position [935, 0]
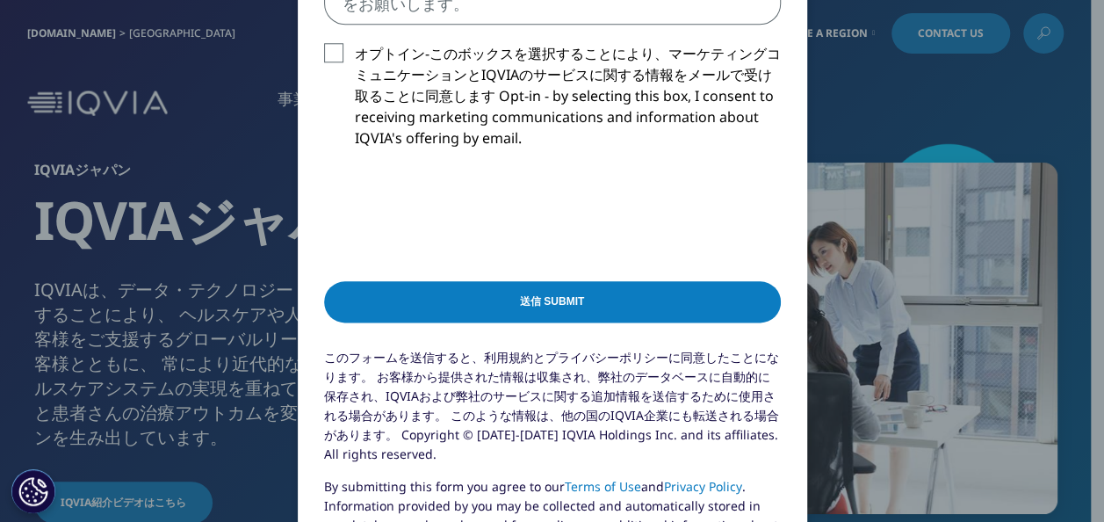
click at [582, 303] on input "送信 Submit" at bounding box center [552, 301] width 457 height 41
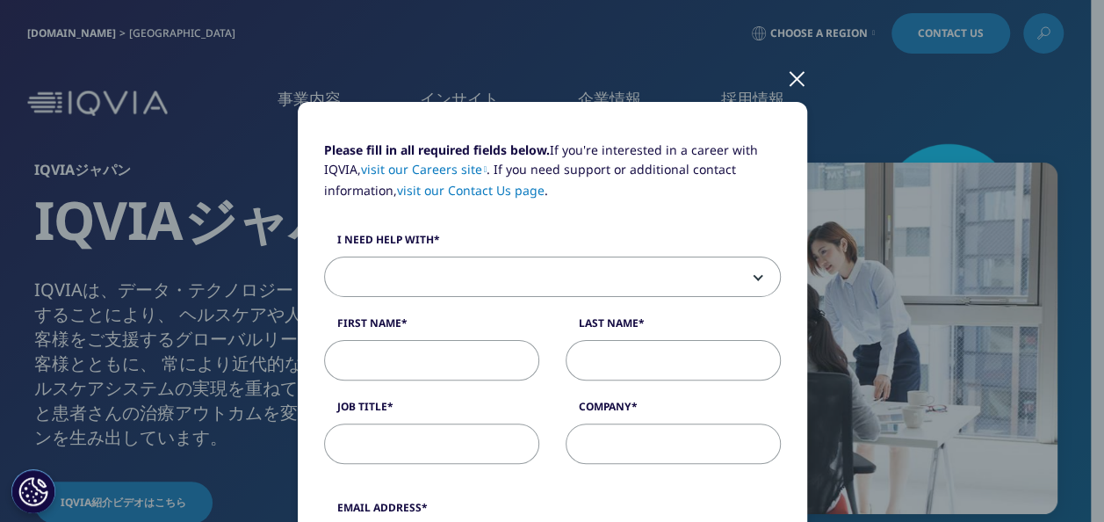
scroll to position [81, 0]
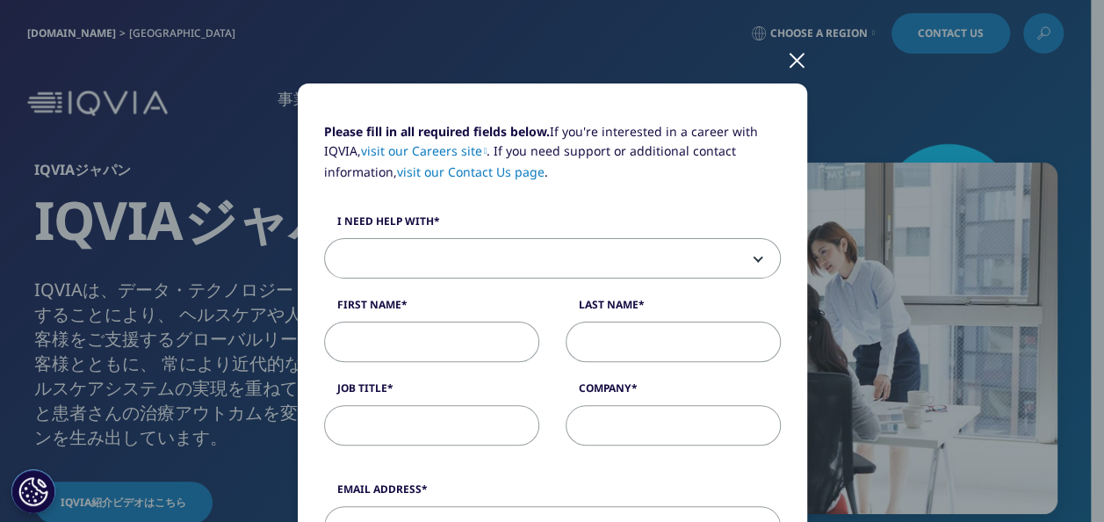
click at [795, 65] on div at bounding box center [797, 59] width 20 height 48
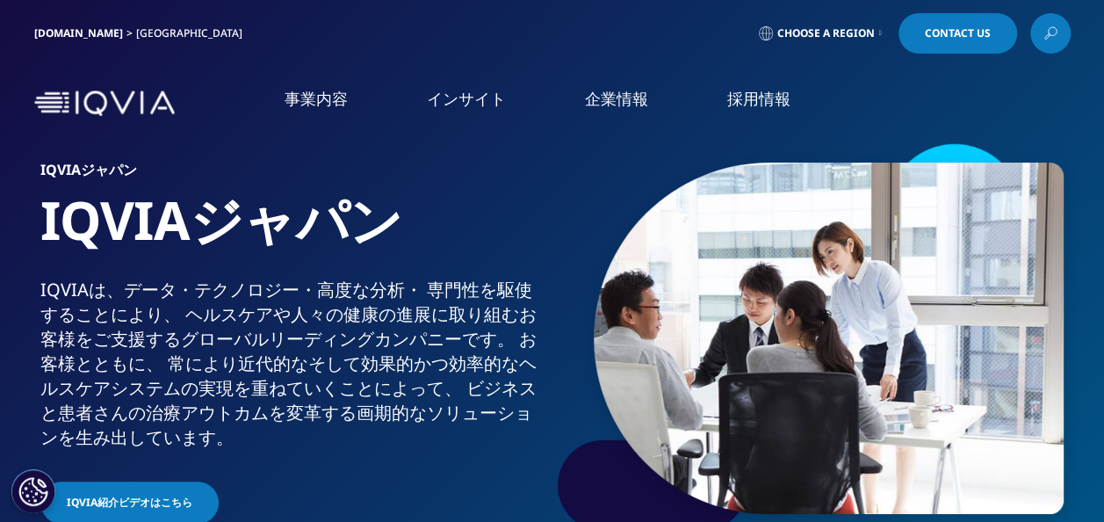
click at [941, 34] on span "Contact Us" at bounding box center [958, 33] width 66 height 11
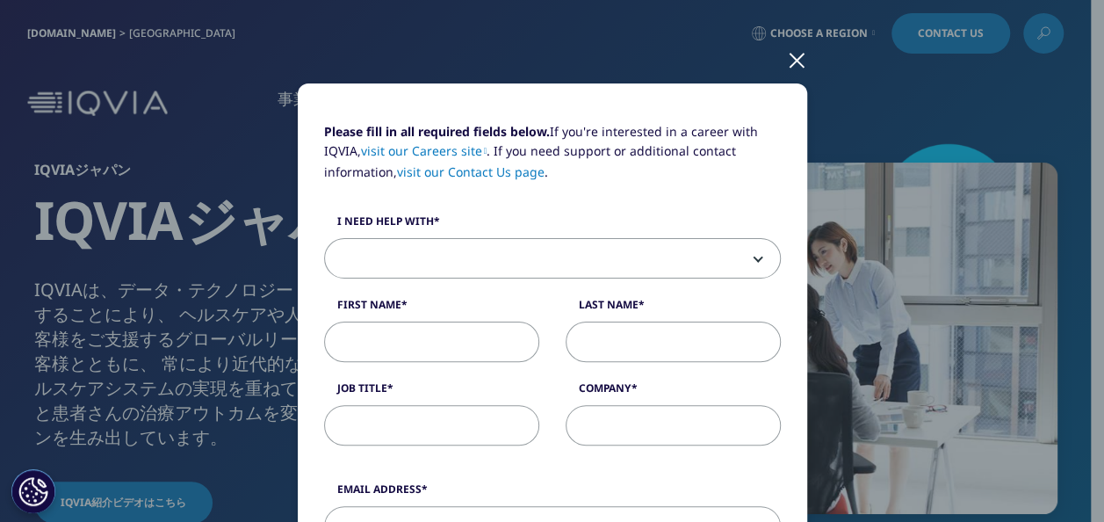
click at [792, 61] on div at bounding box center [797, 59] width 20 height 48
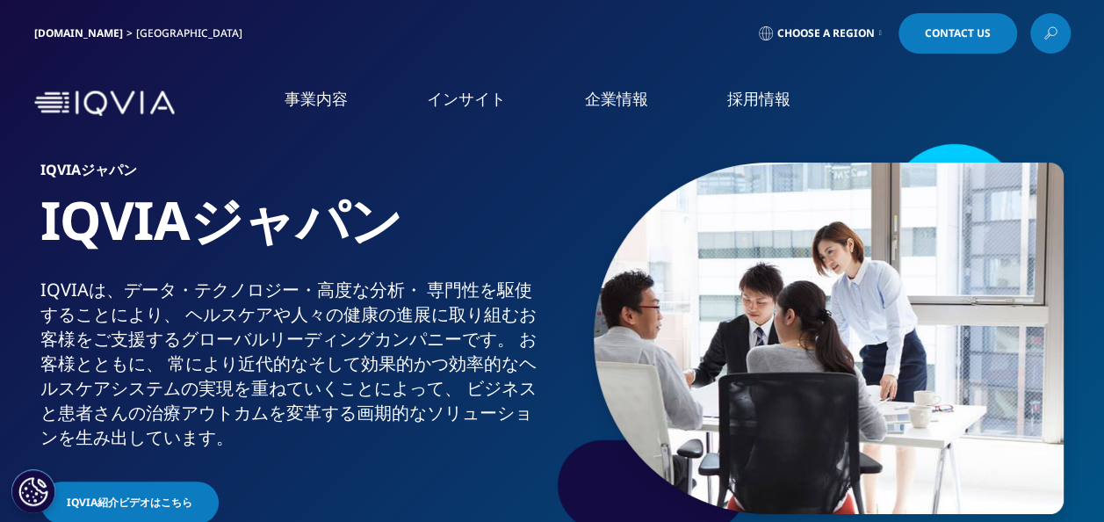
click at [810, 29] on span "Choose a Region" at bounding box center [826, 33] width 98 height 14
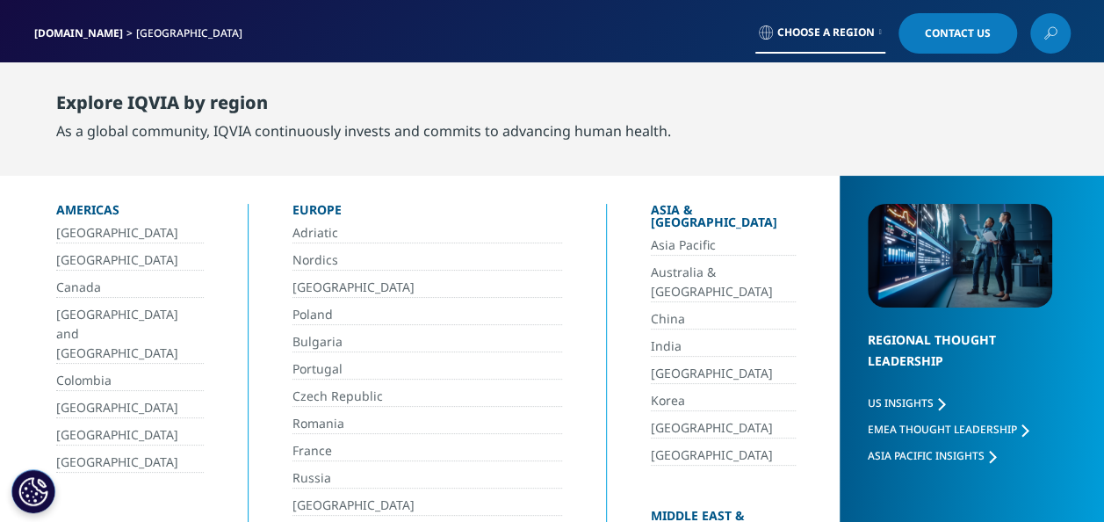
click at [652, 364] on link "[GEOGRAPHIC_DATA]" at bounding box center [723, 374] width 145 height 20
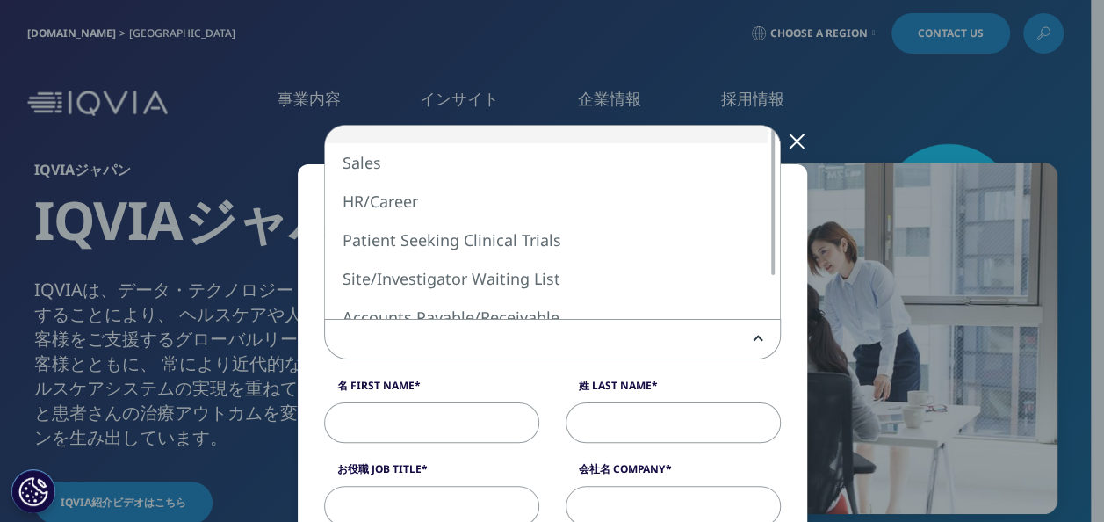
click at [452, 331] on span at bounding box center [552, 340] width 455 height 40
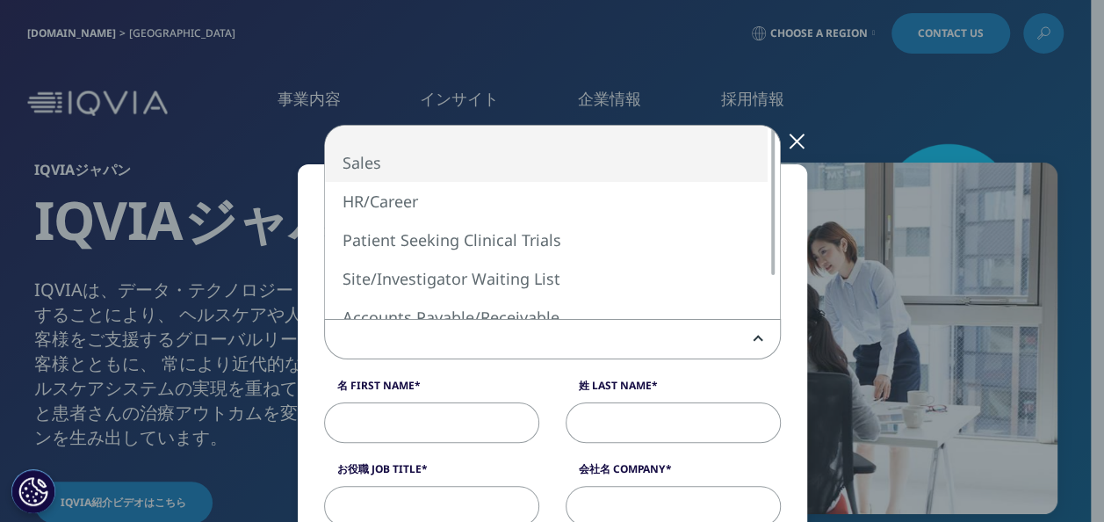
select select "Sales"
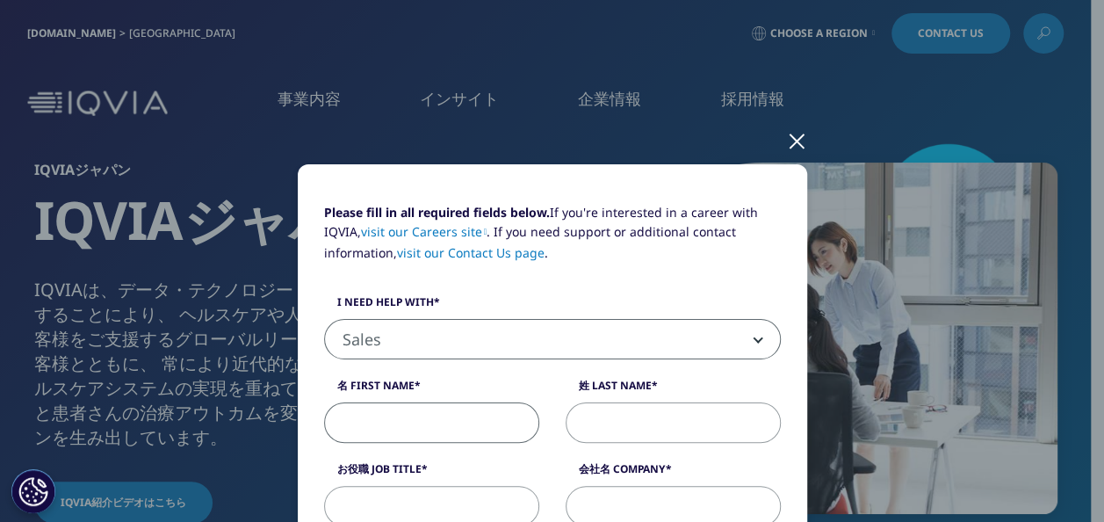
click at [390, 421] on input "名 First Name" at bounding box center [431, 422] width 215 height 40
type input "道世"
type input "下川"
type input "大幸薬品株式会社"
type input "[EMAIL_ADDRESS][DOMAIN_NAME]"
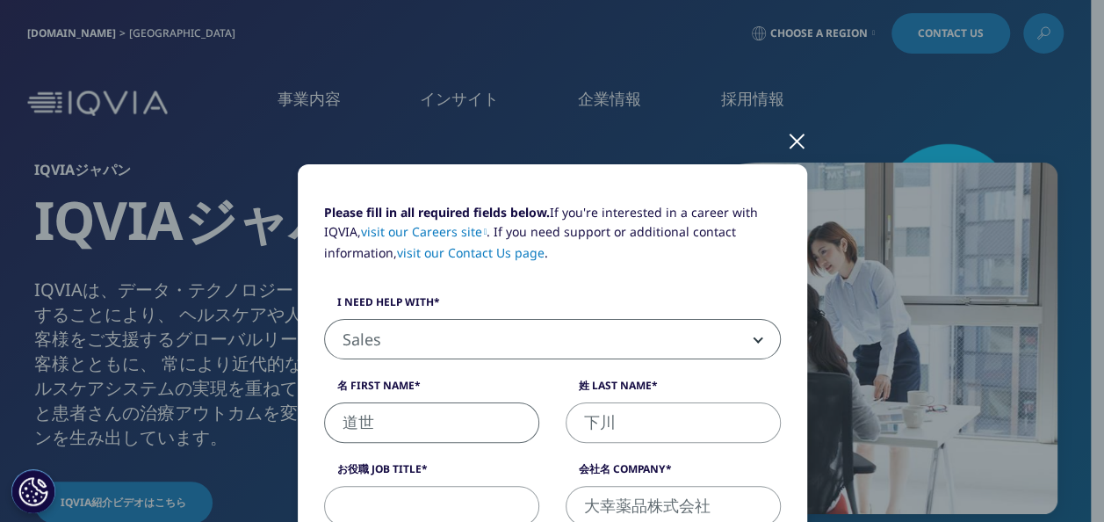
type input "09068285758"
select select "[GEOGRAPHIC_DATA]"
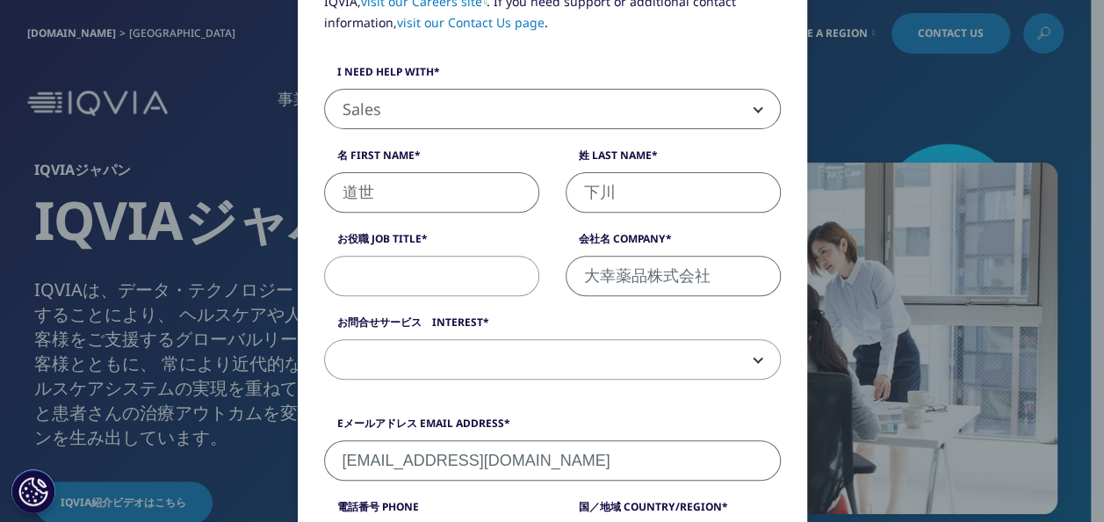
scroll to position [199, 0]
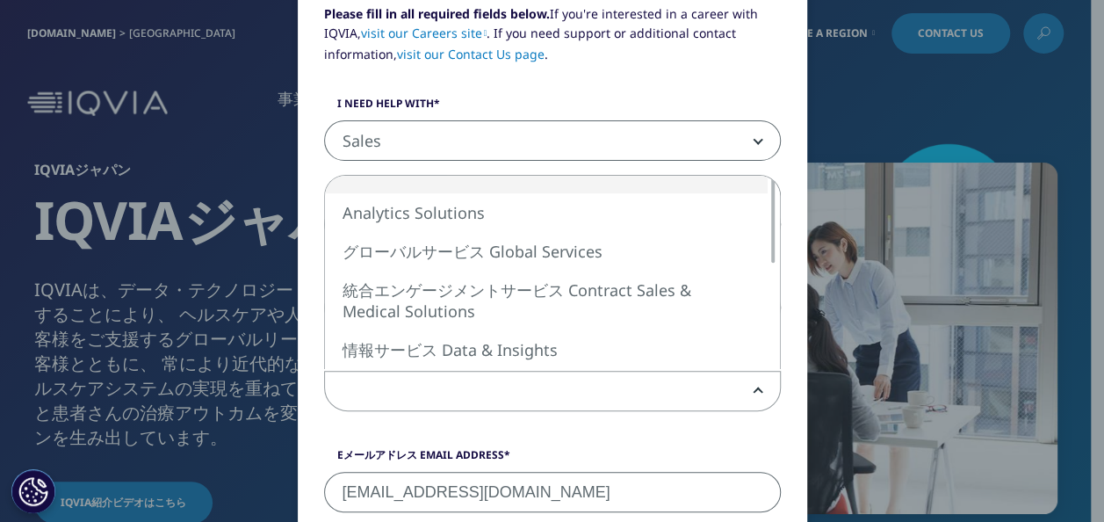
click at [755, 391] on b at bounding box center [755, 391] width 0 height 0
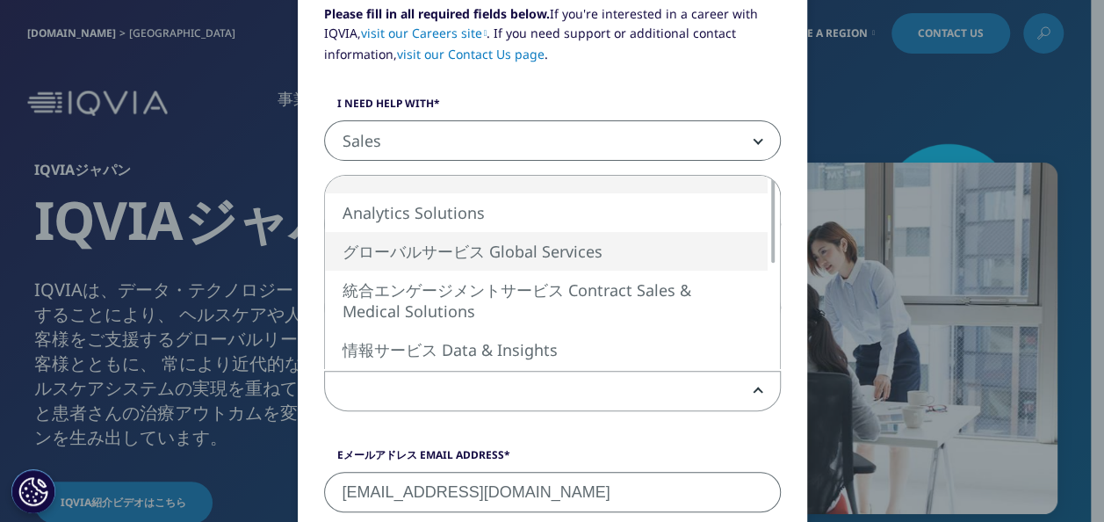
select select "Global Services"
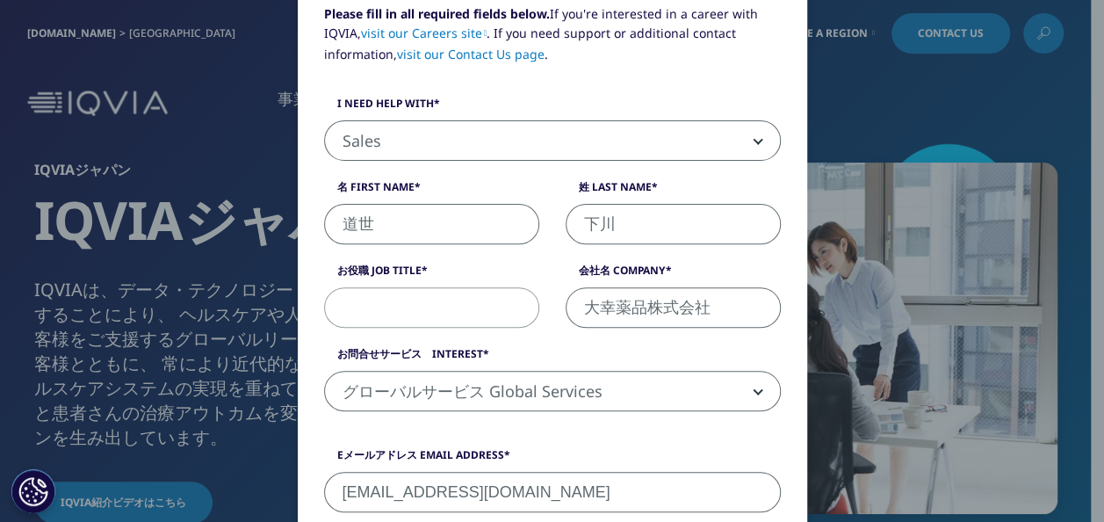
click at [405, 307] on input "お役職 Job Title" at bounding box center [431, 307] width 215 height 40
type input "マネージャー"
drag, startPoint x: 1089, startPoint y: 118, endPoint x: 1095, endPoint y: 97, distance: 22.0
click at [1095, 97] on div "Please fill in all required fields below. If you're interested in a career with…" at bounding box center [552, 261] width 1104 height 522
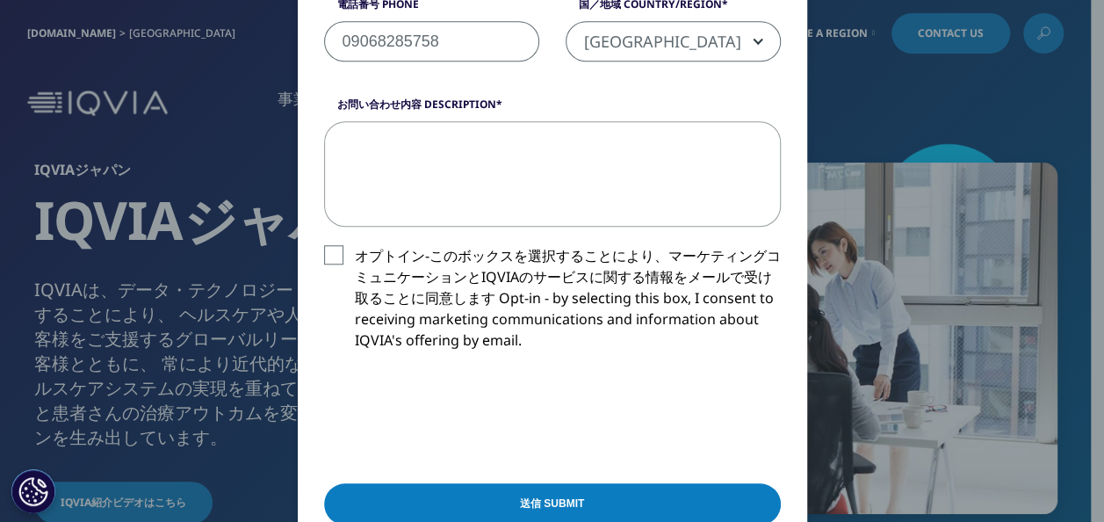
scroll to position [756, 0]
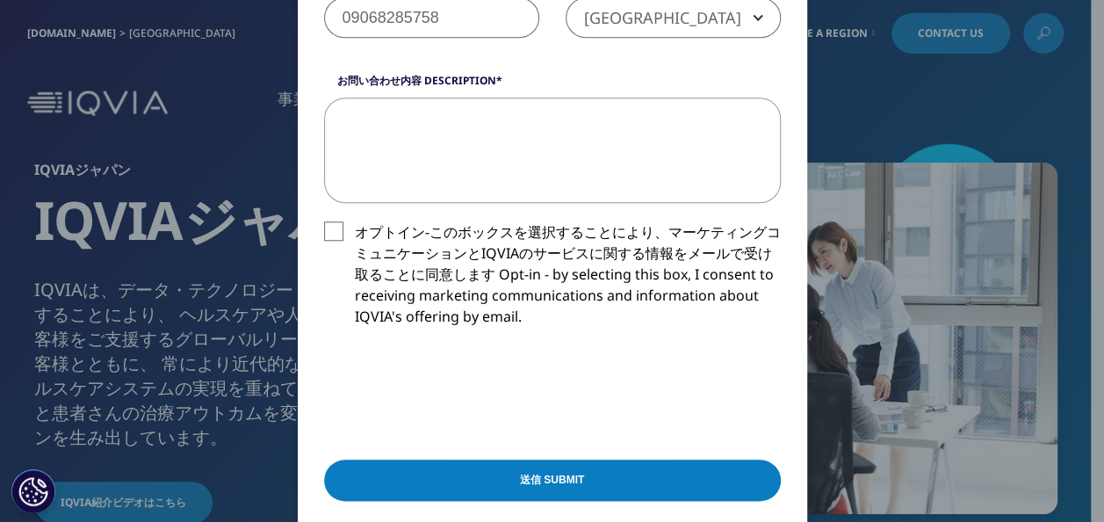
click at [377, 134] on textarea "お問い合わせ内容 Description" at bounding box center [552, 150] width 457 height 105
paste textarea "Your session has expired. Please refresh this page."
type textarea "Your session has expired. Please refresh this page."
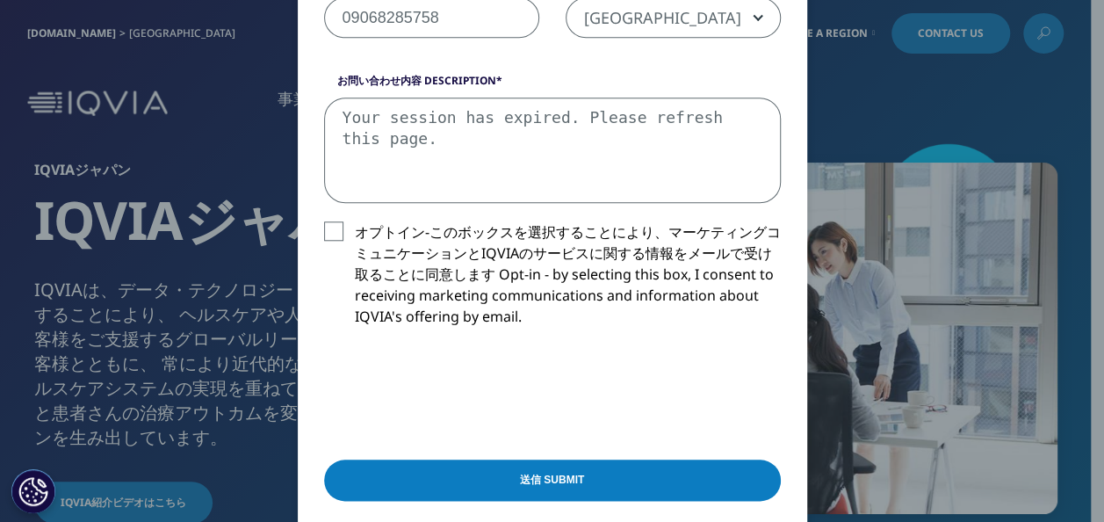
drag, startPoint x: 334, startPoint y: 116, endPoint x: 775, endPoint y: 118, distance: 441.0
click at [775, 118] on div "お問い合わせ内容 Description Your session has expired. Please refresh this page." at bounding box center [552, 138] width 483 height 130
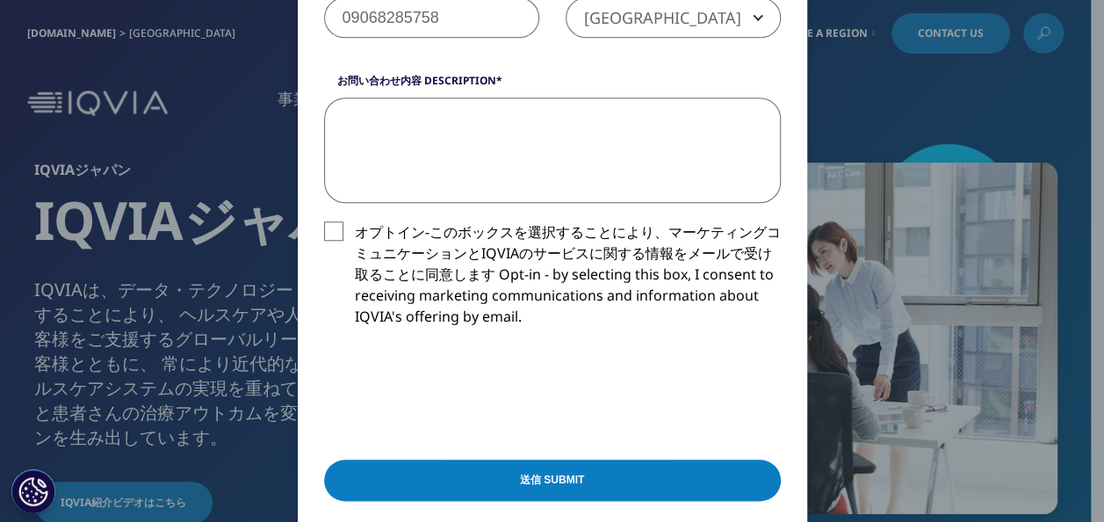
paste textarea "弊社は、日本でOTC医薬品「正露丸」を製造販売しております。 米国ATSDRが2024年に公表したCreosote毒性プロファイルについて、Wood creo…"
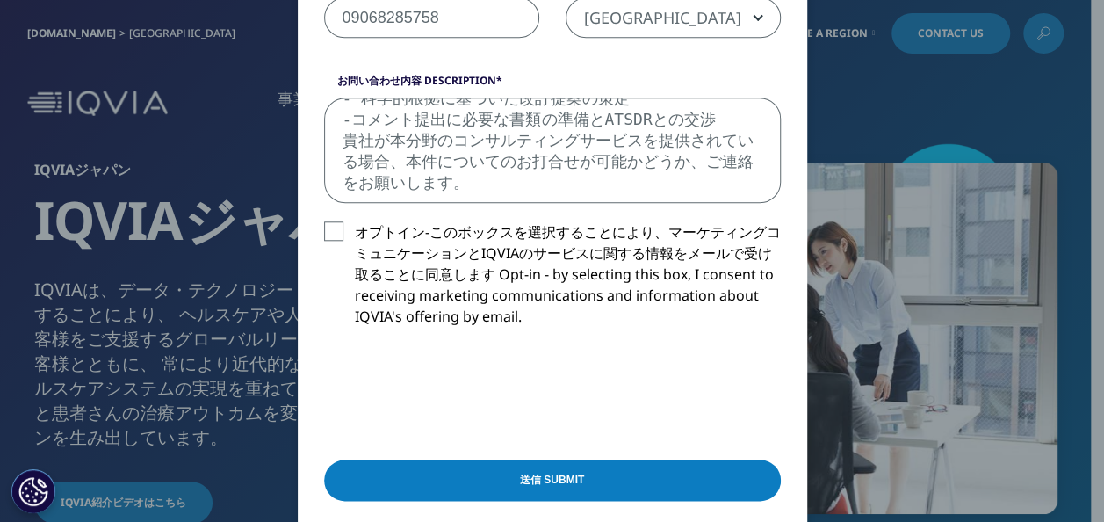
scroll to position [250, 0]
type textarea "弊社は、日本でOTC医薬品「正露丸」を製造販売しております。 米国ATSDRが2024年に公表したCreosote毒性プロファイルについて、Wood creo…"
click at [519, 478] on input "送信 Submit" at bounding box center [552, 479] width 457 height 41
